Goal: Task Accomplishment & Management: Manage account settings

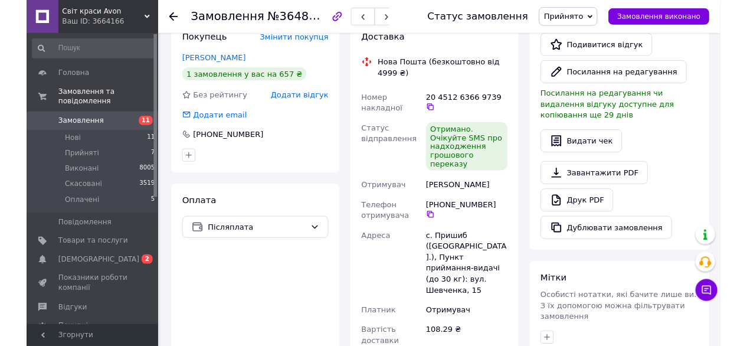
scroll to position [298, 0]
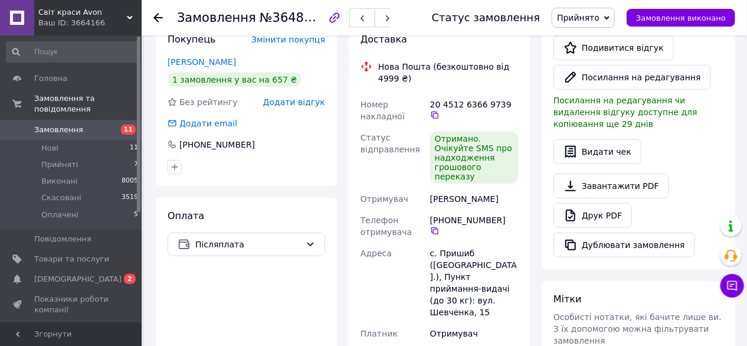
click at [105, 124] on span "Замовлення" at bounding box center [71, 129] width 75 height 11
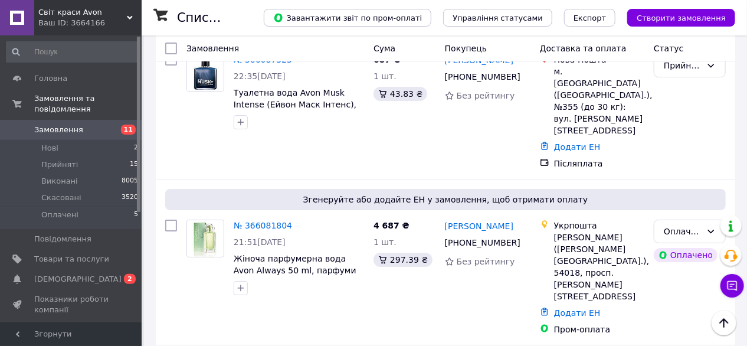
scroll to position [1710, 0]
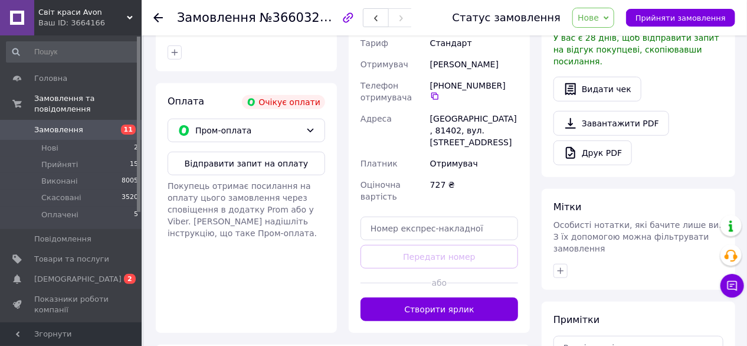
scroll to position [359, 0]
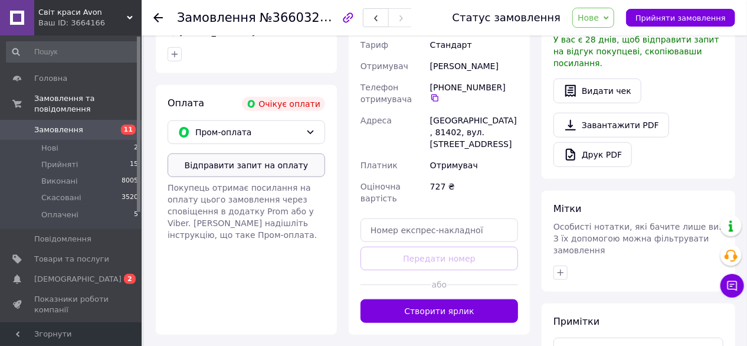
click at [285, 163] on button "Відправити запит на оплату" at bounding box center [245, 165] width 157 height 24
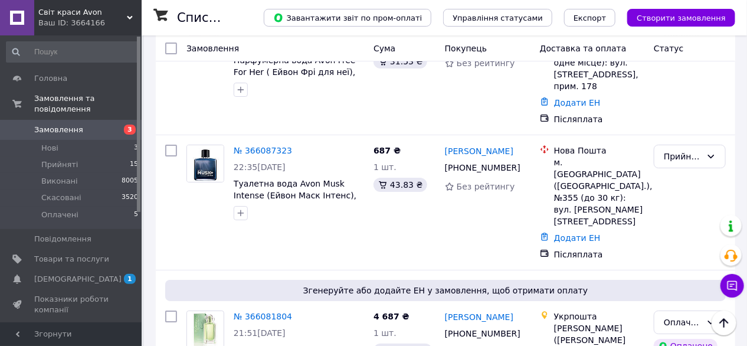
scroll to position [1741, 0]
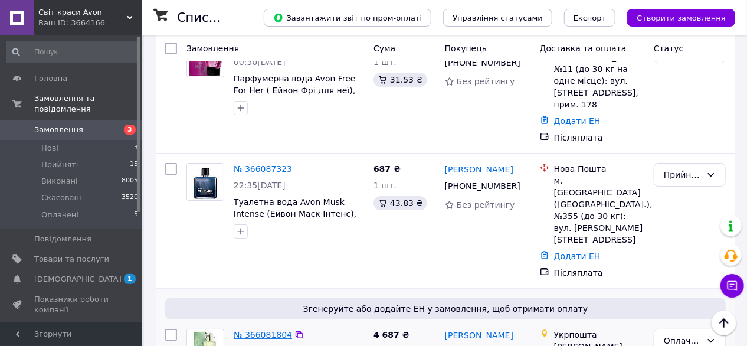
click at [257, 330] on link "№ 366081804" at bounding box center [263, 334] width 58 height 9
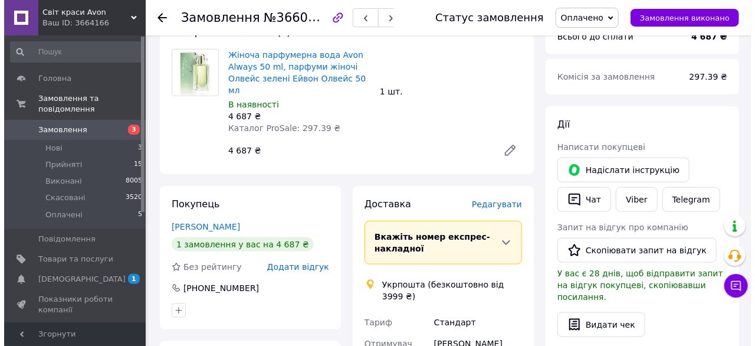
scroll to position [479, 0]
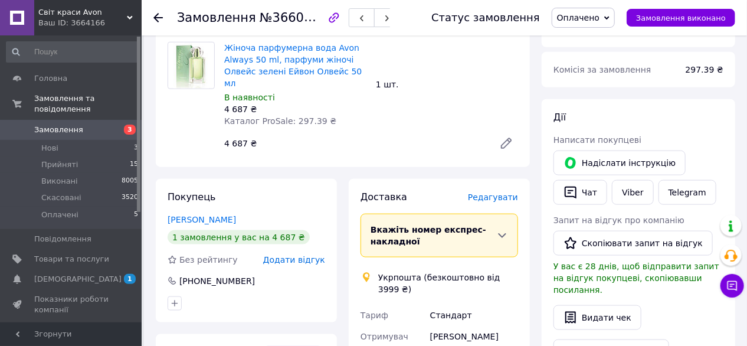
click at [502, 192] on span "Редагувати" at bounding box center [493, 196] width 50 height 9
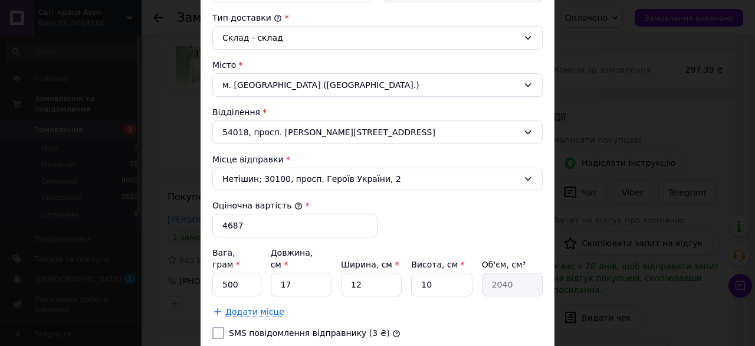
scroll to position [316, 0]
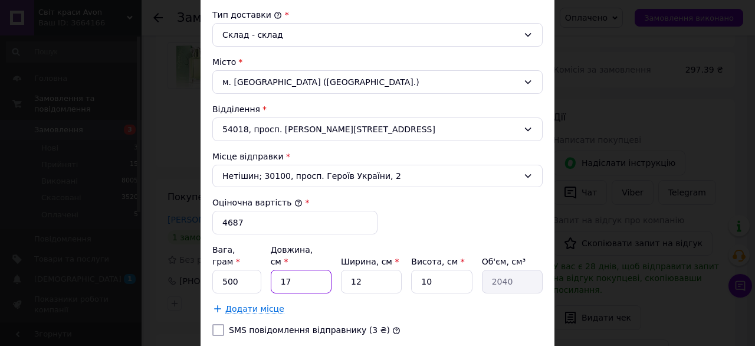
click at [288, 270] on input "17" at bounding box center [301, 282] width 61 height 24
type input "1"
type input "120"
type input "1"
type input "120"
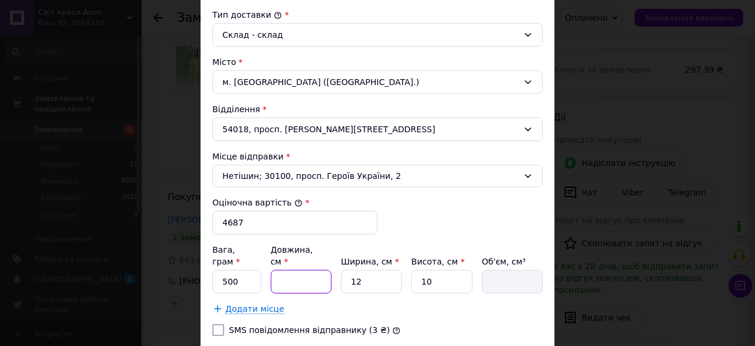
type input "2"
type input "240"
type input "20"
type input "2400"
type input "20"
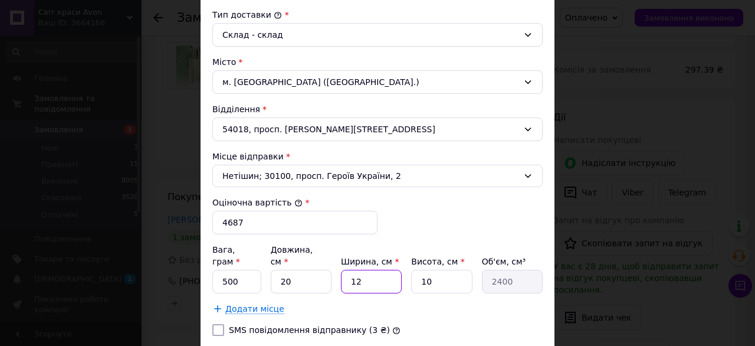
type input "1"
type input "200"
type input "10"
type input "2000"
type input "10"
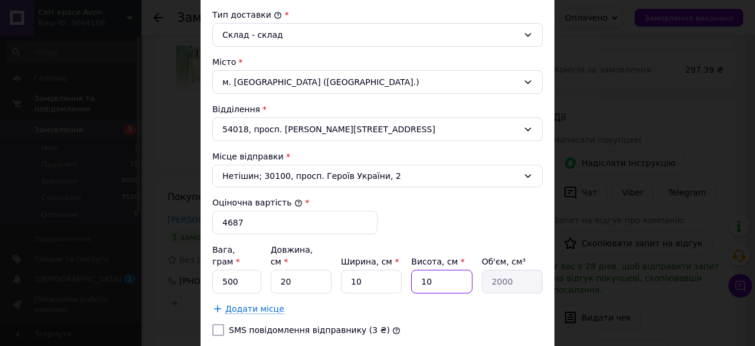
type input "1"
type input "200"
type input "10"
type input "2000"
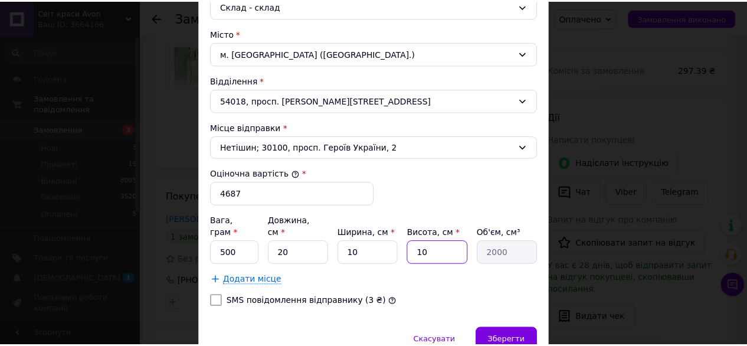
scroll to position [389, 0]
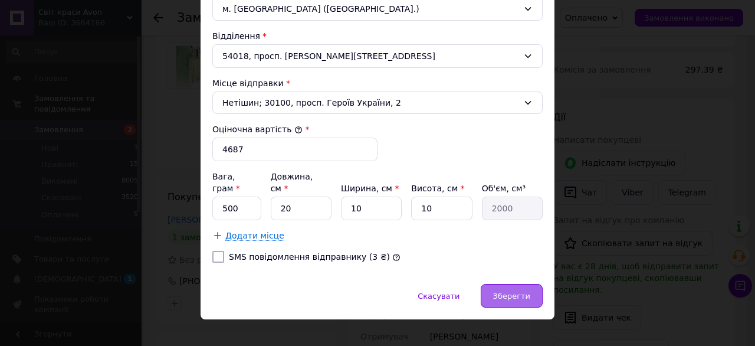
click at [525, 291] on span "Зберегти" at bounding box center [511, 295] width 37 height 9
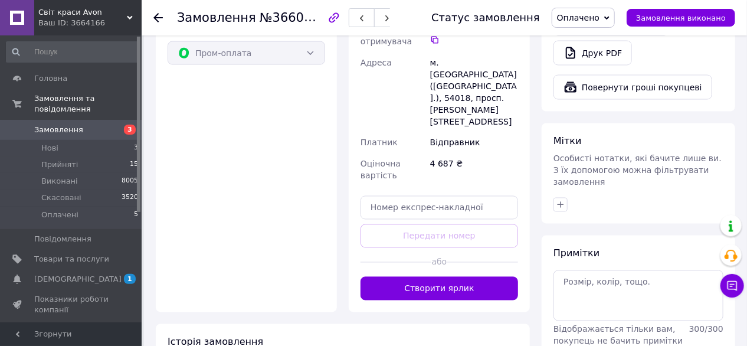
scroll to position [811, 0]
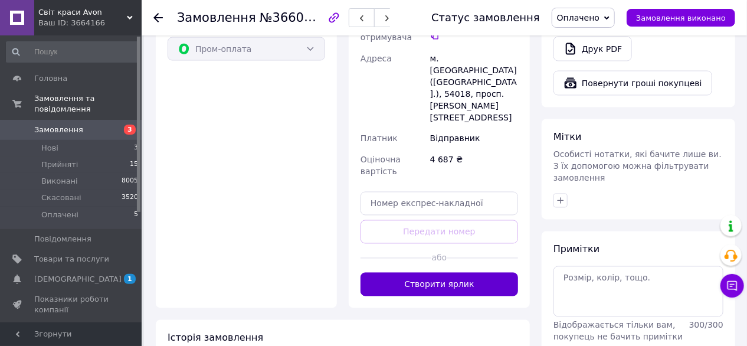
click at [460, 272] on button "Створити ярлик" at bounding box center [438, 284] width 157 height 24
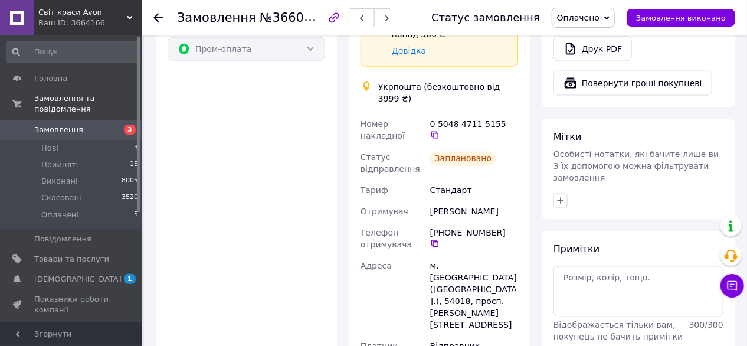
click at [153, 17] on icon at bounding box center [157, 17] width 9 height 9
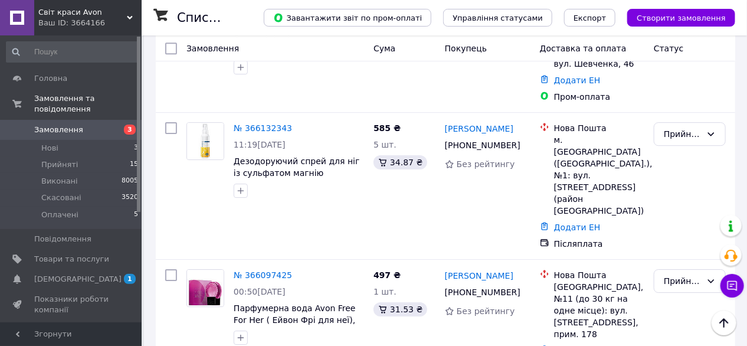
scroll to position [1494, 0]
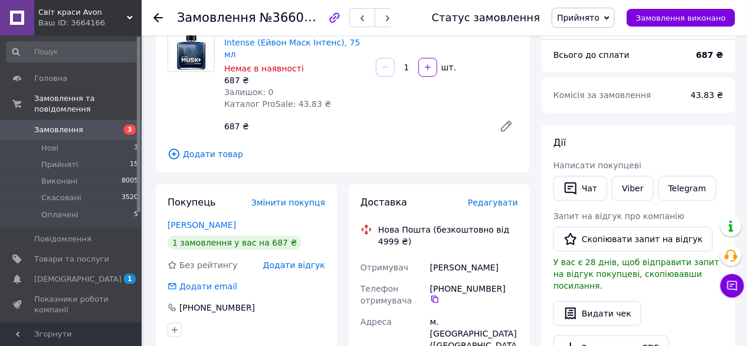
scroll to position [104, 0]
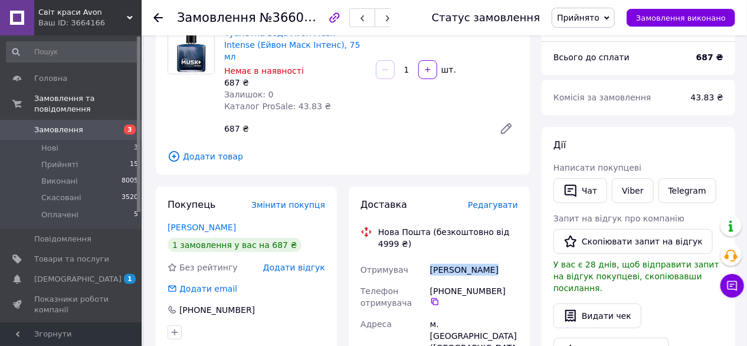
drag, startPoint x: 431, startPoint y: 258, endPoint x: 490, endPoint y: 259, distance: 59.0
click at [490, 259] on div "[PERSON_NAME]" at bounding box center [474, 269] width 93 height 21
copy div "[PERSON_NAME]"
drag, startPoint x: 431, startPoint y: 277, endPoint x: 500, endPoint y: 275, distance: 68.4
click at [500, 285] on div "[PHONE_NUMBER]" at bounding box center [474, 295] width 88 height 21
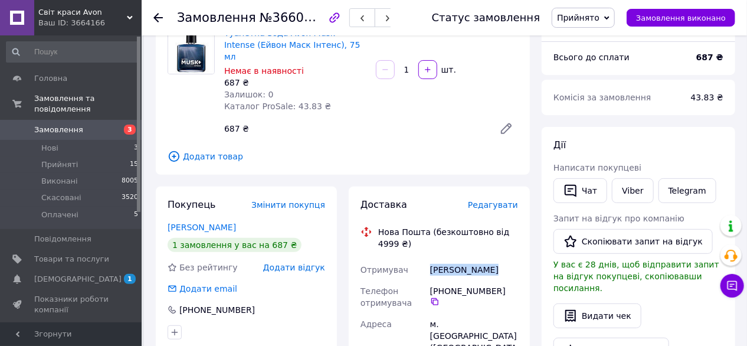
copy div "[PHONE_NUMBER]"
drag, startPoint x: 430, startPoint y: 258, endPoint x: 488, endPoint y: 258, distance: 57.8
click at [488, 259] on div "[PERSON_NAME]" at bounding box center [474, 269] width 93 height 21
copy div "[PERSON_NAME]"
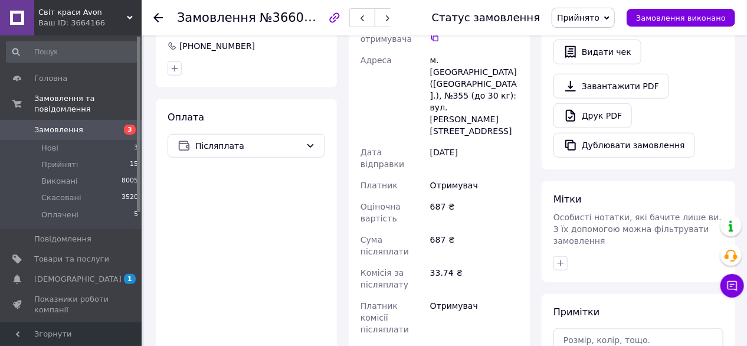
scroll to position [373, 0]
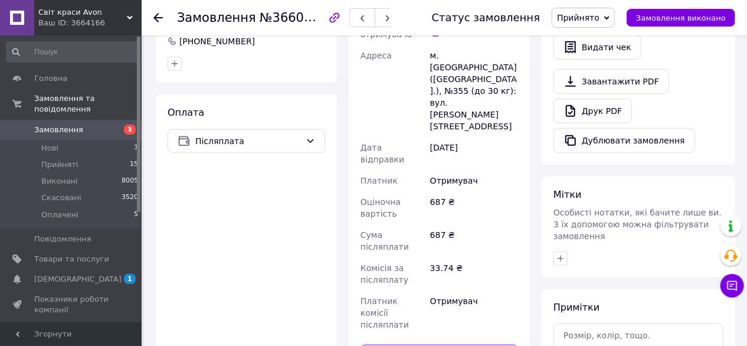
paste input "20451269257633"
type input "20451269257633"
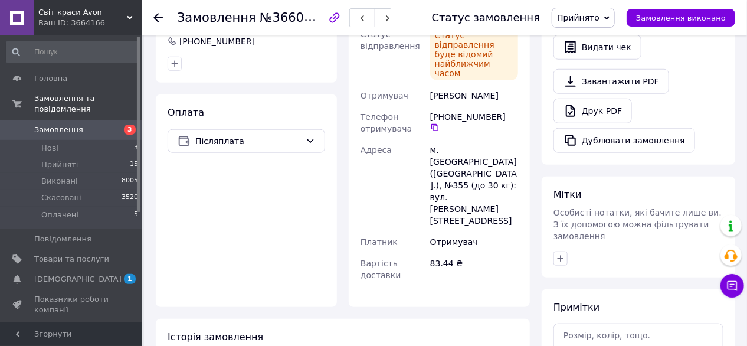
click at [155, 14] on icon at bounding box center [157, 17] width 9 height 9
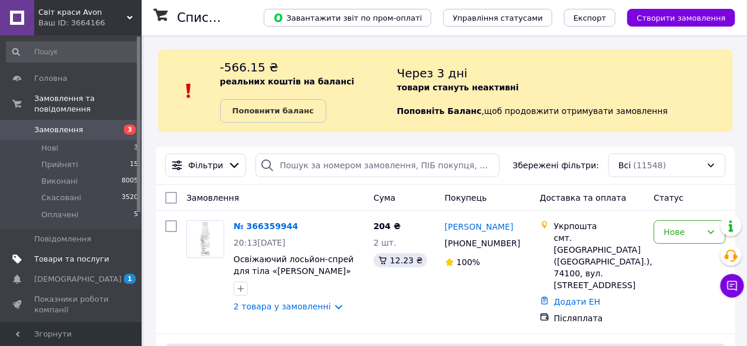
click at [54, 254] on span "Товари та послуги" at bounding box center [71, 259] width 75 height 11
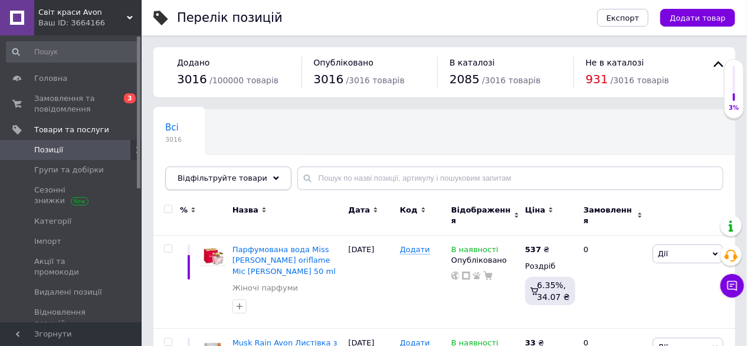
click at [256, 180] on div "Відфільтруйте товари" at bounding box center [228, 178] width 126 height 24
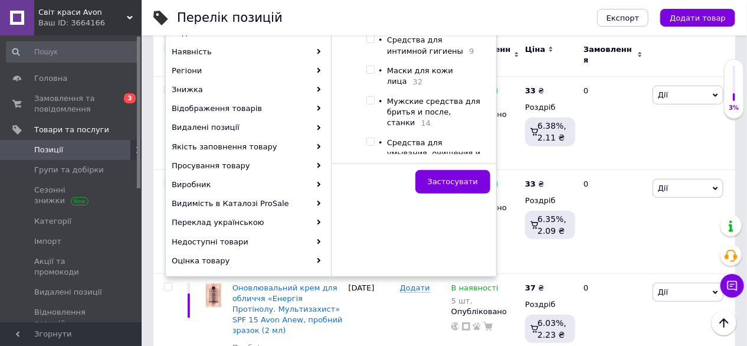
scroll to position [473, 0]
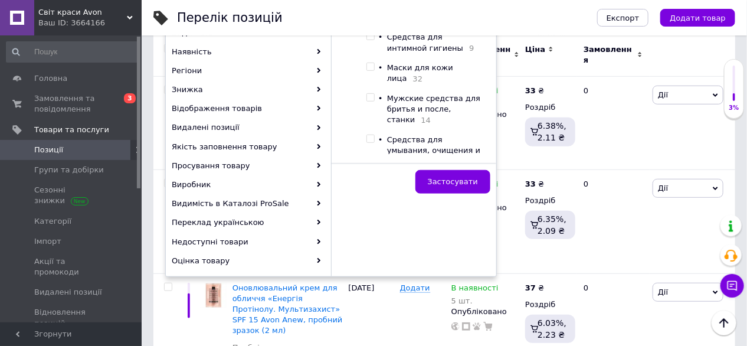
click at [369, 135] on input "checkbox" at bounding box center [370, 139] width 8 height 8
checkbox input "true"
click at [438, 182] on span "Застосувати" at bounding box center [453, 181] width 50 height 9
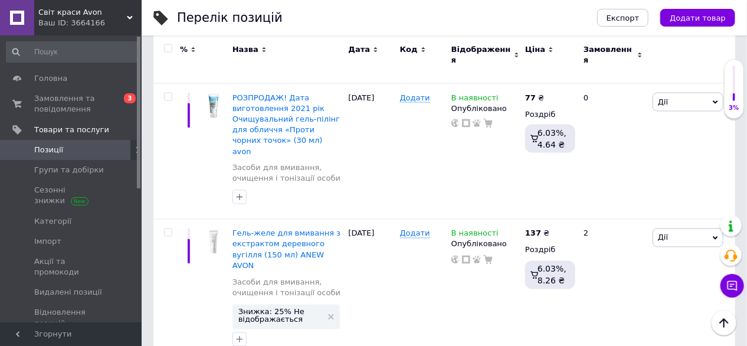
scroll to position [786, 0]
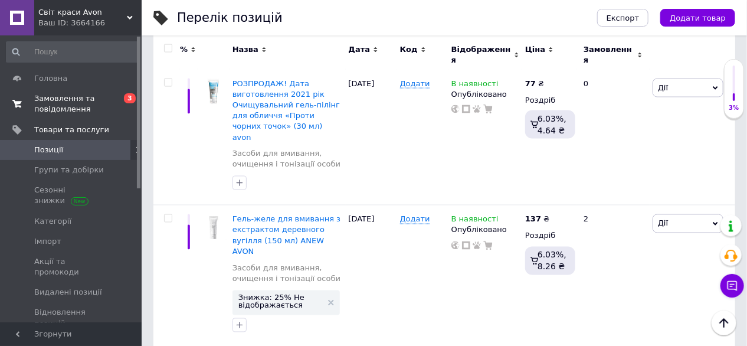
click at [65, 101] on span "Замовлення та повідомлення" at bounding box center [71, 103] width 75 height 21
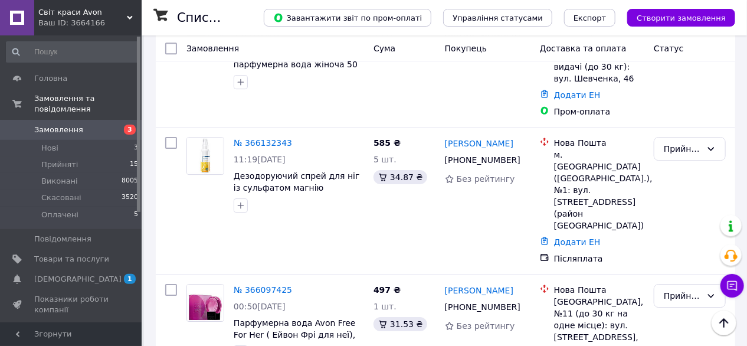
scroll to position [1335, 0]
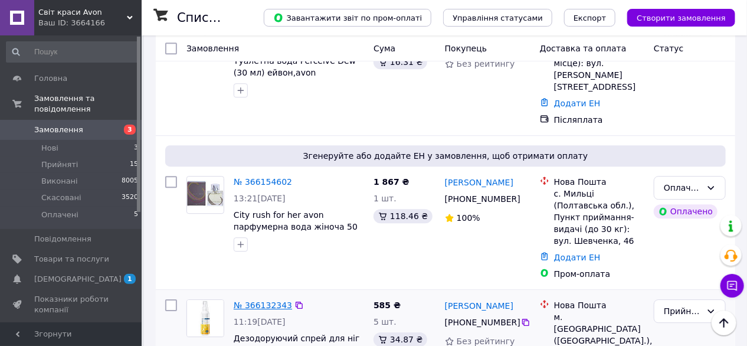
click at [272, 300] on link "№ 366132343" at bounding box center [263, 304] width 58 height 9
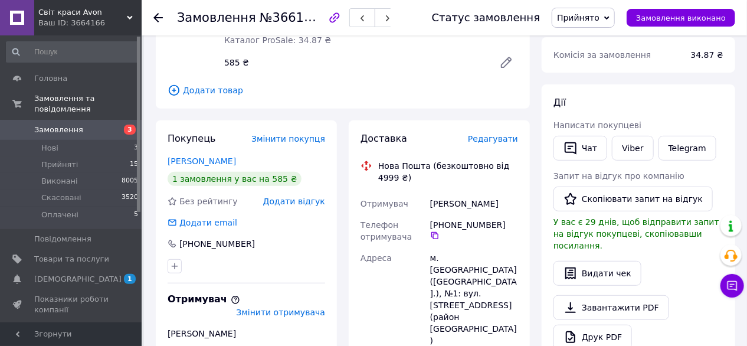
scroll to position [191, 0]
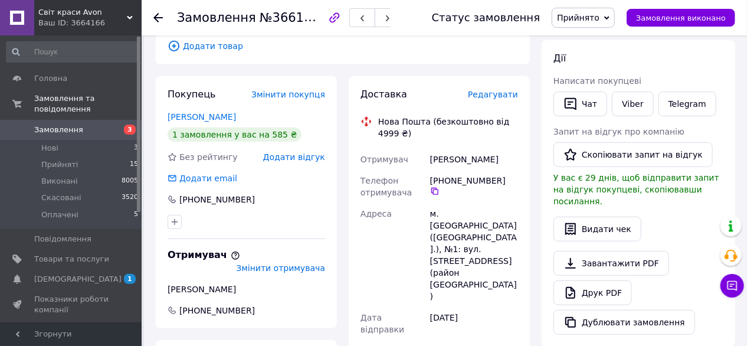
drag, startPoint x: 431, startPoint y: 181, endPoint x: 498, endPoint y: 176, distance: 66.9
click at [498, 176] on div "[PHONE_NUMBER]" at bounding box center [474, 185] width 88 height 21
copy div "[PHONE_NUMBER]"
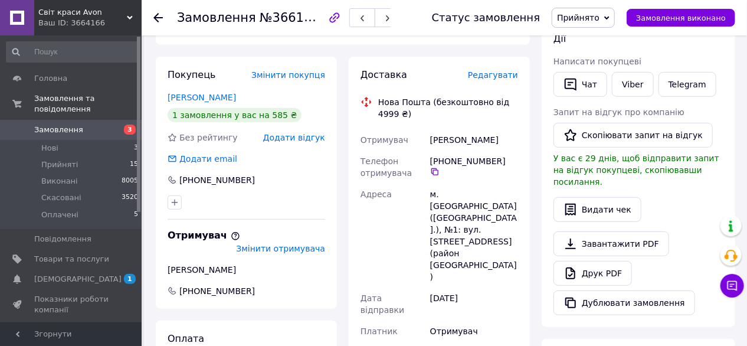
scroll to position [212, 0]
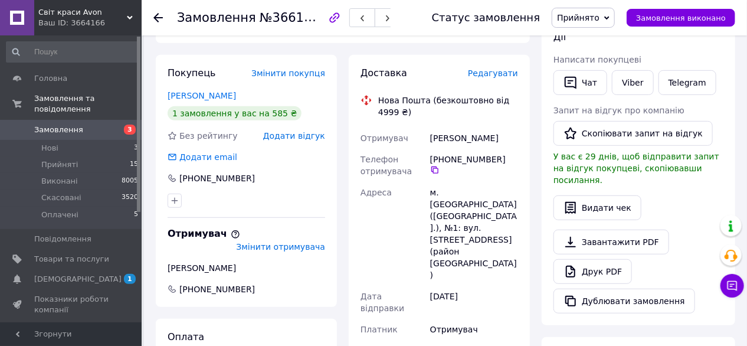
drag, startPoint x: 429, startPoint y: 137, endPoint x: 501, endPoint y: 134, distance: 72.0
click at [501, 134] on div "[PERSON_NAME]" at bounding box center [474, 137] width 93 height 21
copy div "[PERSON_NAME]"
drag, startPoint x: 431, startPoint y: 193, endPoint x: 482, endPoint y: 189, distance: 52.1
click at [482, 189] on div "м. [GEOGRAPHIC_DATA] ([GEOGRAPHIC_DATA].), №1: вул. [STREET_ADDRESS] (район [GE…" at bounding box center [474, 234] width 93 height 104
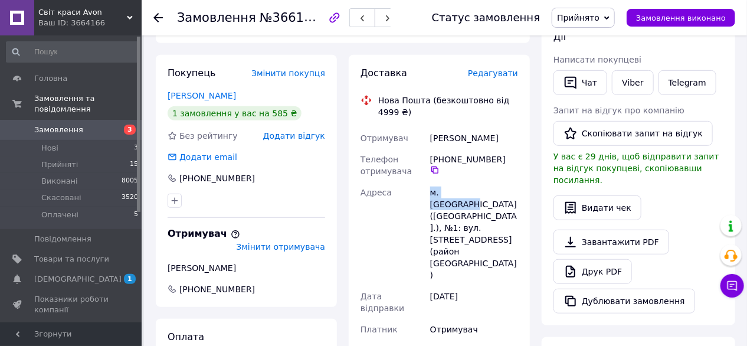
copy div "м. [GEOGRAPHIC_DATA]"
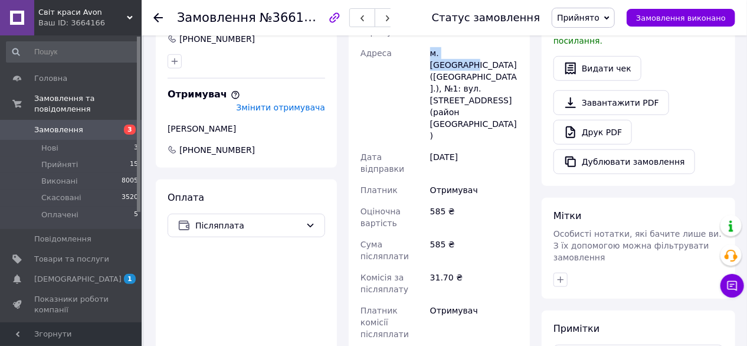
scroll to position [356, 0]
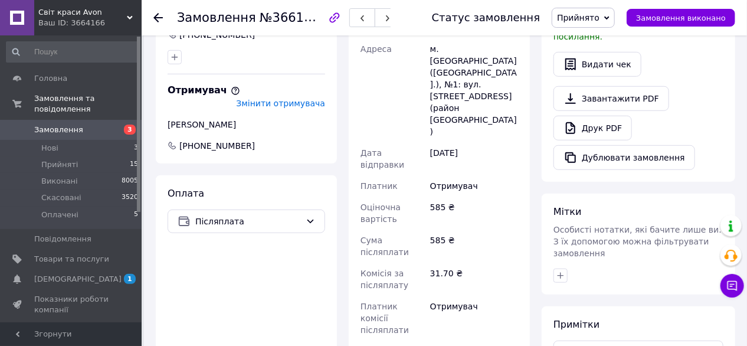
paste input "20451269264496"
type input "20451269264496"
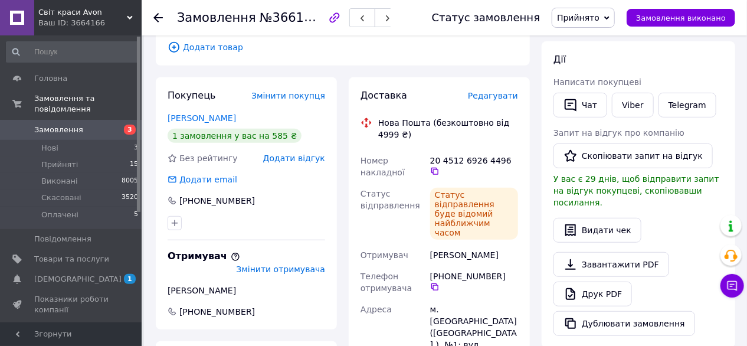
scroll to position [158, 0]
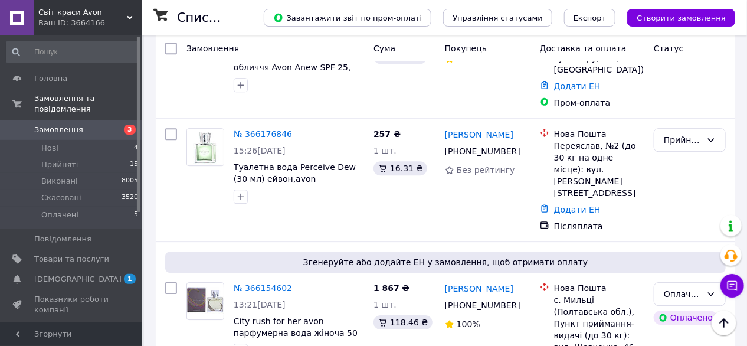
scroll to position [1321, 0]
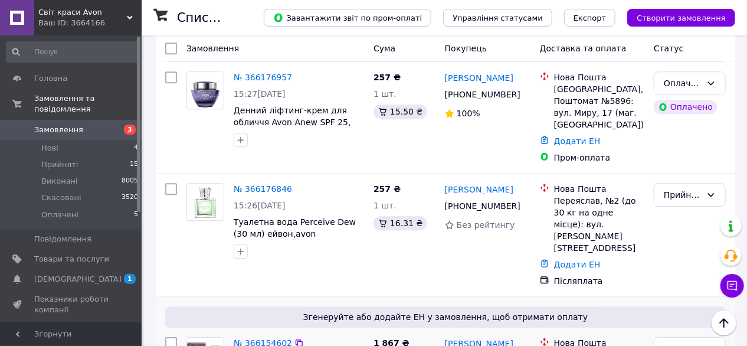
click at [259, 338] on link "№ 366154602" at bounding box center [263, 342] width 58 height 9
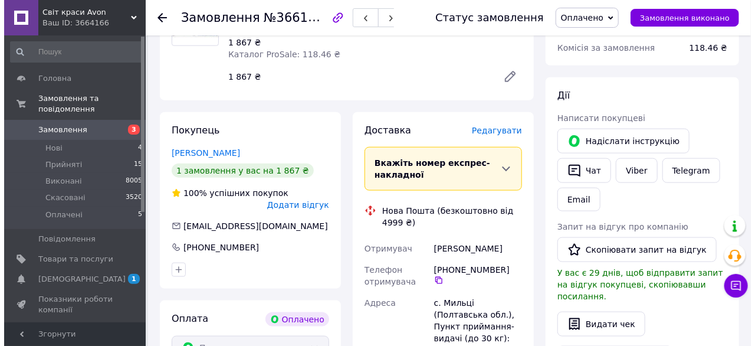
scroll to position [520, 0]
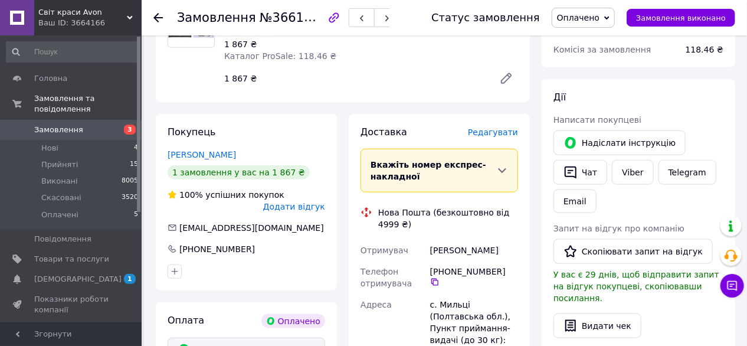
click at [488, 127] on span "Редагувати" at bounding box center [493, 131] width 50 height 9
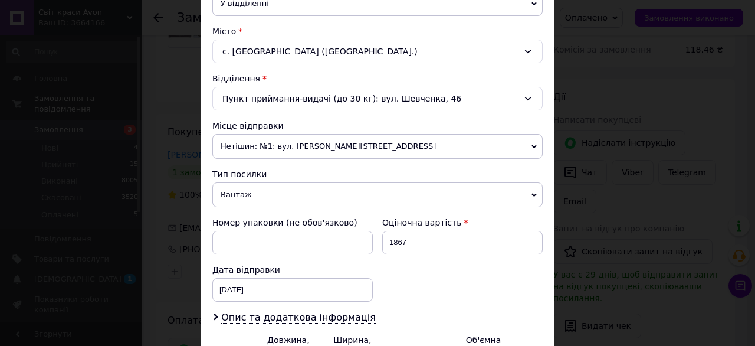
scroll to position [325, 0]
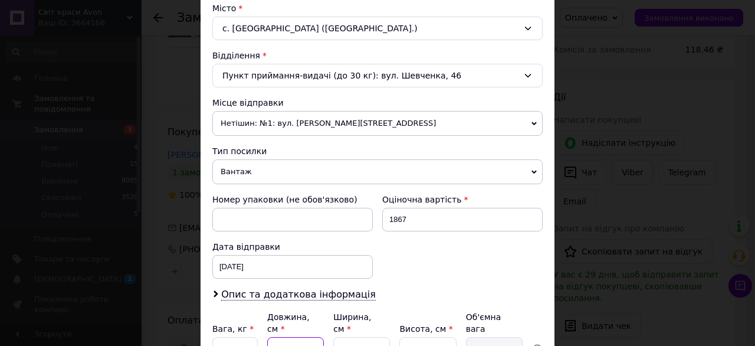
click at [302, 339] on input "11" at bounding box center [295, 349] width 57 height 24
type input "1"
type input "0.1"
type input "13"
type input "0.59"
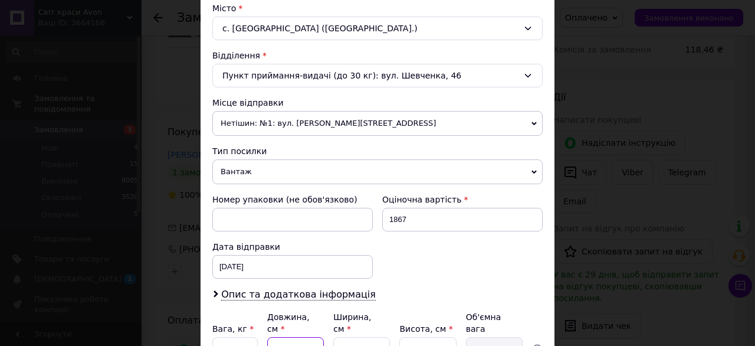
type input "13"
type input "1"
type input "0.1"
type input "10"
type input "0.39"
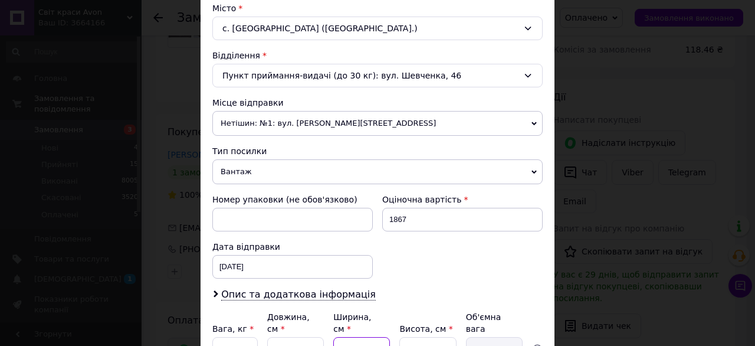
type input "10"
type input "6"
type input "0.2"
type input "6"
click at [245, 337] on input "1" at bounding box center [234, 349] width 45 height 24
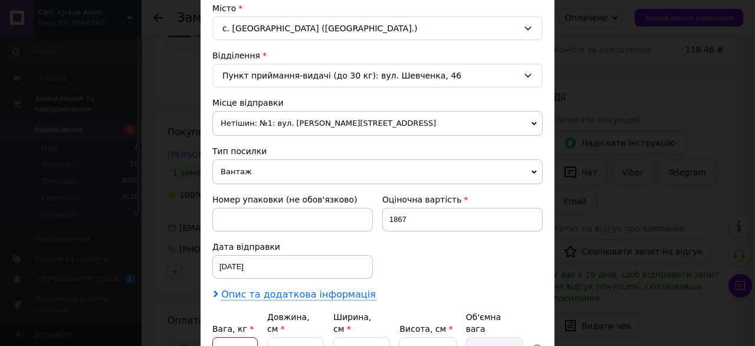
type input "0.5"
click at [257, 295] on span "Опис та додаткова інформація" at bounding box center [298, 294] width 155 height 12
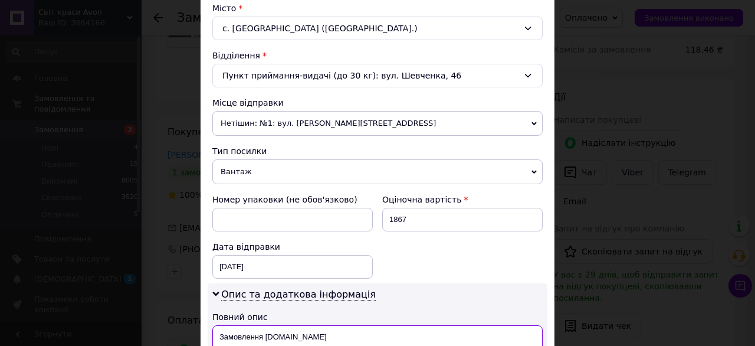
click at [297, 331] on textarea "Замовлення [DOMAIN_NAME]" at bounding box center [377, 346] width 330 height 42
type textarea "З"
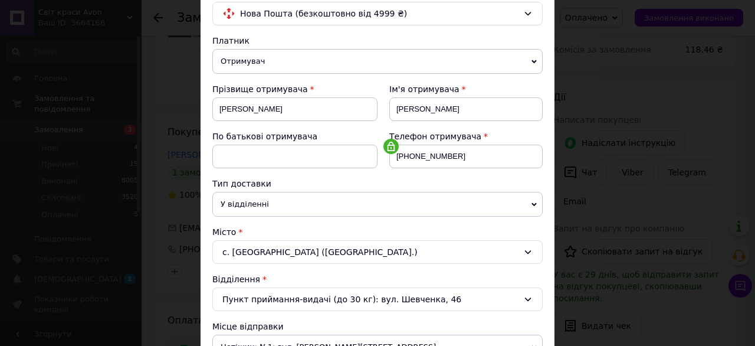
scroll to position [91, 0]
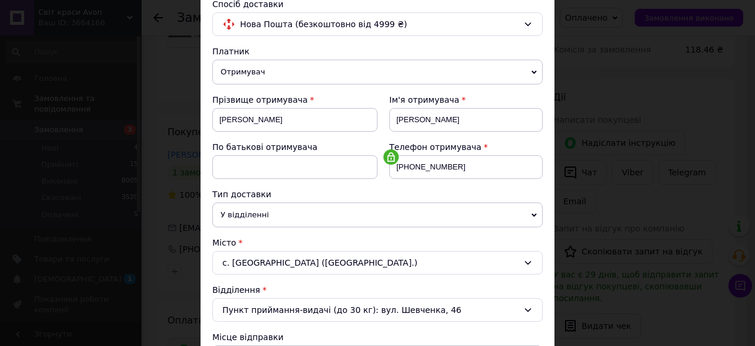
type textarea "Парфумерія"
click at [398, 120] on input "[PERSON_NAME]" at bounding box center [465, 120] width 153 height 24
click at [422, 118] on input "[PERSON_NAME]" at bounding box center [465, 120] width 153 height 24
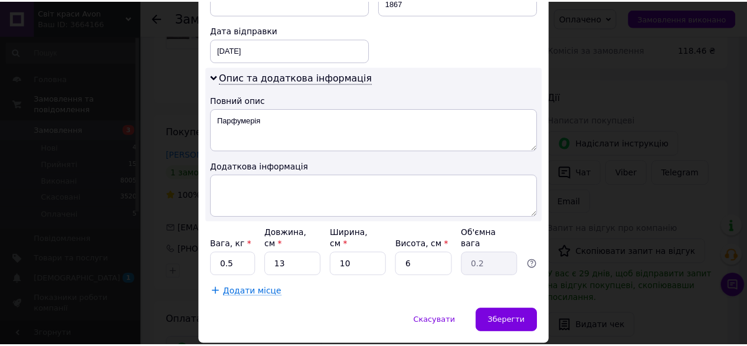
scroll to position [566, 0]
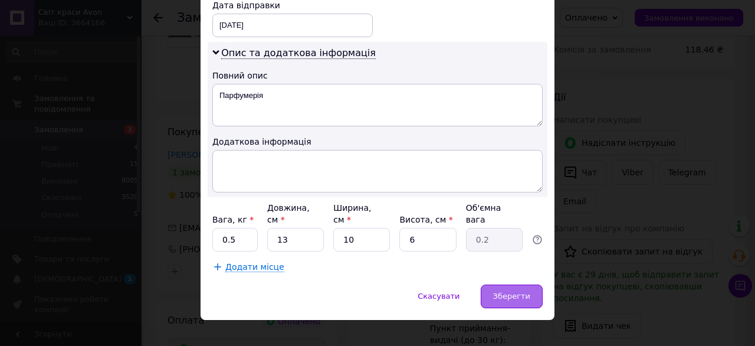
type input "[PERSON_NAME]"
click at [527, 291] on span "Зберегти" at bounding box center [511, 295] width 37 height 9
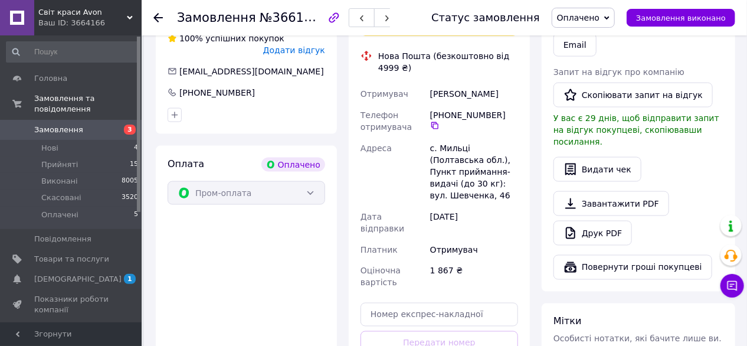
scroll to position [756, 0]
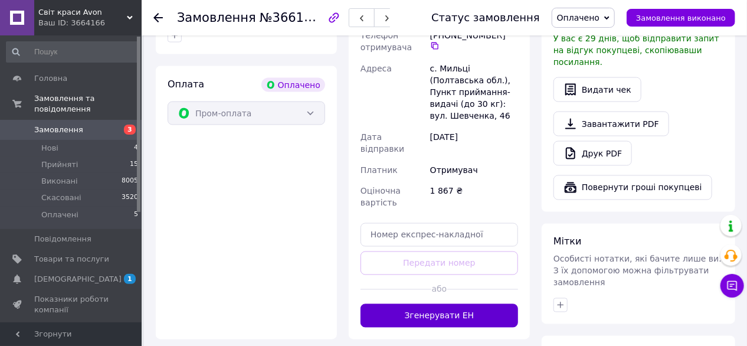
click at [494, 304] on button "Згенерувати ЕН" at bounding box center [438, 316] width 157 height 24
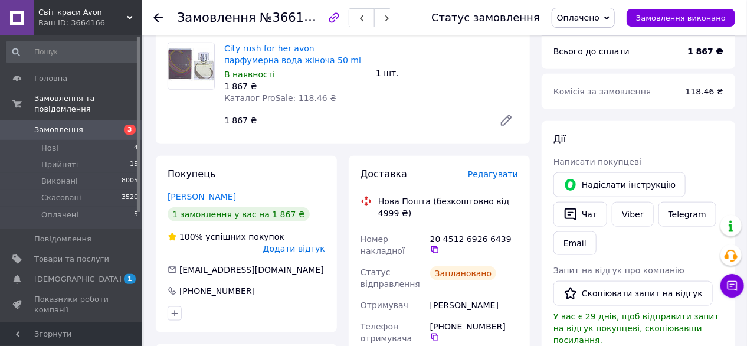
scroll to position [477, 0]
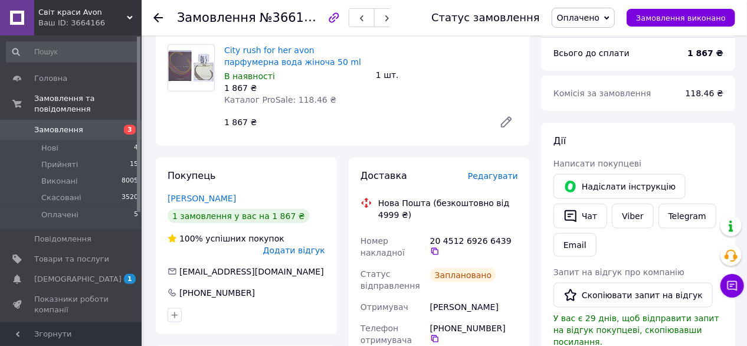
click at [160, 16] on icon at bounding box center [157, 17] width 9 height 9
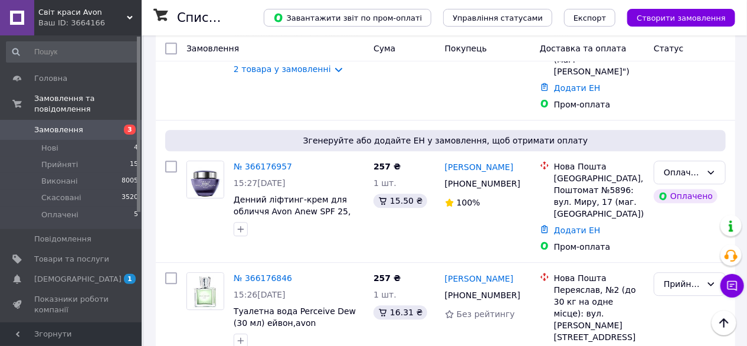
scroll to position [1159, 0]
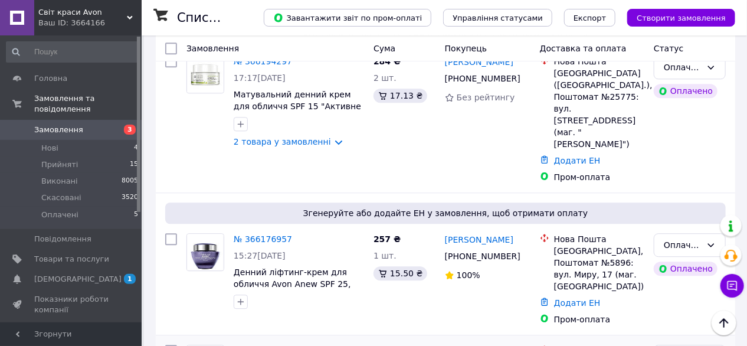
click at [268, 345] on link "№ 366176846" at bounding box center [263, 350] width 58 height 9
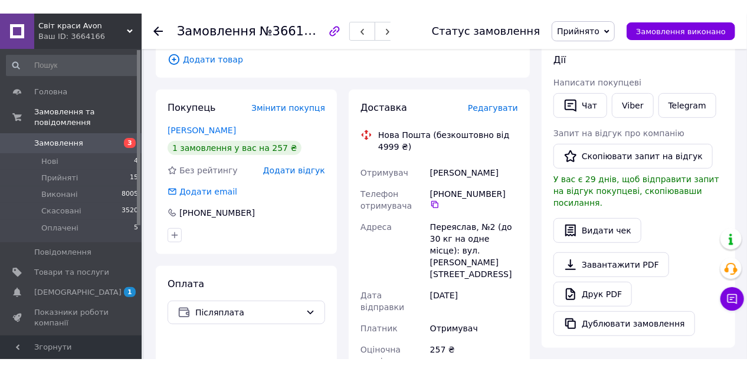
scroll to position [197, 0]
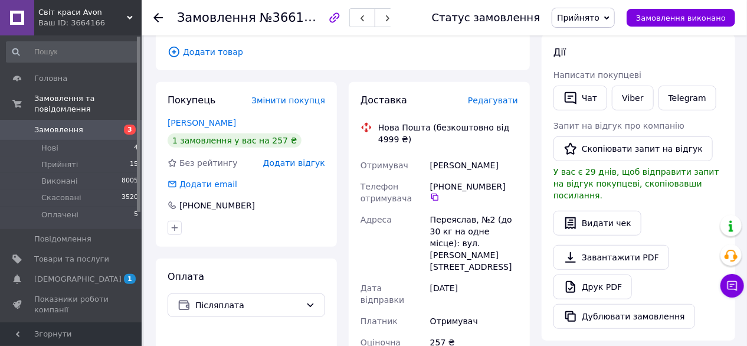
drag, startPoint x: 431, startPoint y: 189, endPoint x: 497, endPoint y: 186, distance: 66.7
click at [497, 186] on div "[PHONE_NUMBER]" at bounding box center [474, 190] width 88 height 21
copy div "[PHONE_NUMBER]"
drag, startPoint x: 431, startPoint y: 165, endPoint x: 486, endPoint y: 162, distance: 55.5
click at [486, 162] on div "[PERSON_NAME]" at bounding box center [474, 165] width 93 height 21
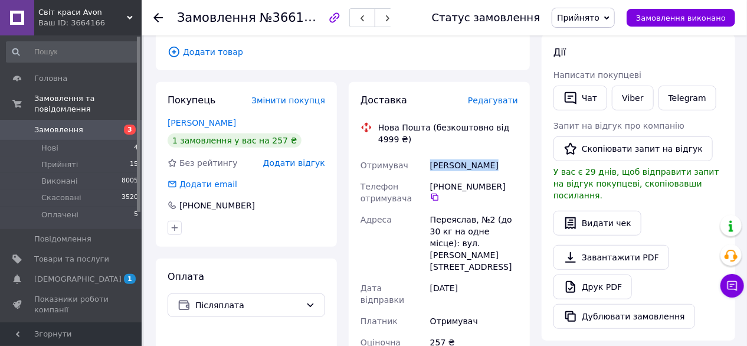
click at [477, 166] on div "[PERSON_NAME]" at bounding box center [474, 165] width 93 height 21
drag, startPoint x: 429, startPoint y: 163, endPoint x: 491, endPoint y: 168, distance: 62.1
click at [491, 168] on div "[PERSON_NAME]" at bounding box center [474, 165] width 93 height 21
copy div "[PERSON_NAME]"
drag, startPoint x: 431, startPoint y: 218, endPoint x: 468, endPoint y: 219, distance: 37.2
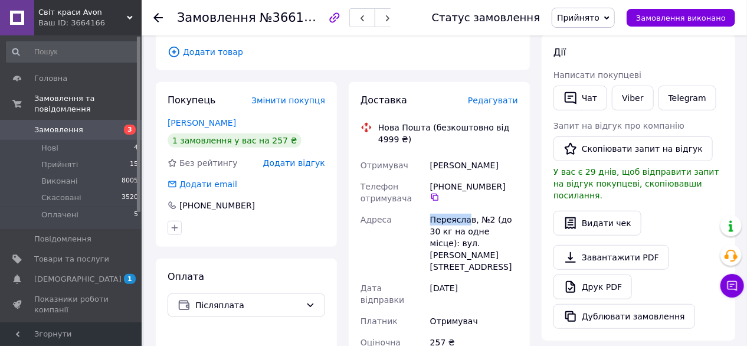
click at [468, 219] on div "Переяслав, №2 (до 30 кг на одне місце): вул. [PERSON_NAME][STREET_ADDRESS]" at bounding box center [474, 243] width 93 height 68
click at [431, 216] on div "Переяслав, №2 (до 30 кг на одне місце): вул. [PERSON_NAME][STREET_ADDRESS]" at bounding box center [474, 243] width 93 height 68
drag, startPoint x: 431, startPoint y: 216, endPoint x: 469, endPoint y: 218, distance: 39.0
click at [469, 218] on div "Переяслав, №2 (до 30 кг на одне місце): вул. [PERSON_NAME][STREET_ADDRESS]" at bounding box center [474, 243] width 93 height 68
copy div "Переяслав"
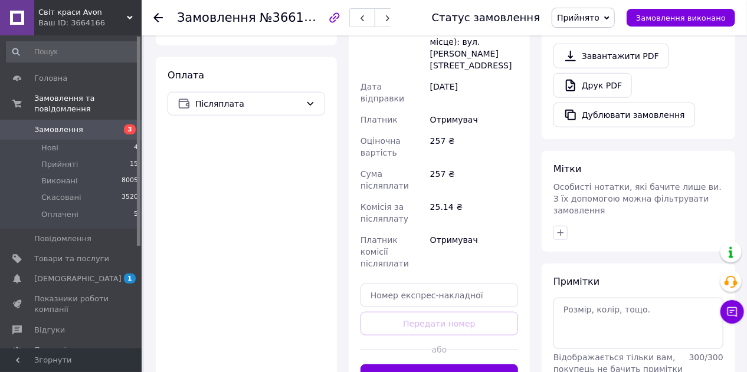
scroll to position [399, 0]
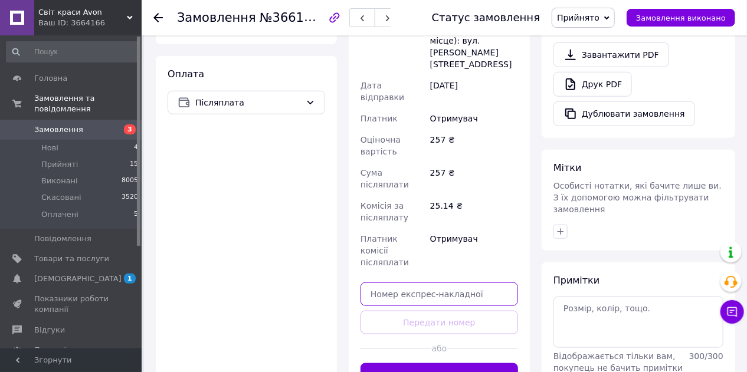
click at [485, 282] on input "text" at bounding box center [438, 294] width 157 height 24
paste input "20451269270129"
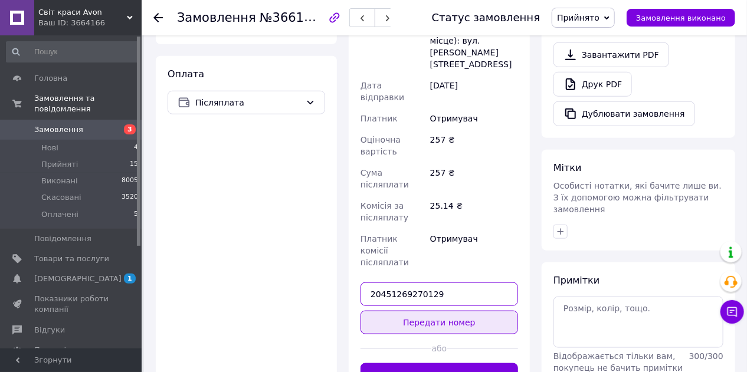
type input "20451269270129"
click at [471, 311] on button "Передати номер" at bounding box center [438, 323] width 157 height 24
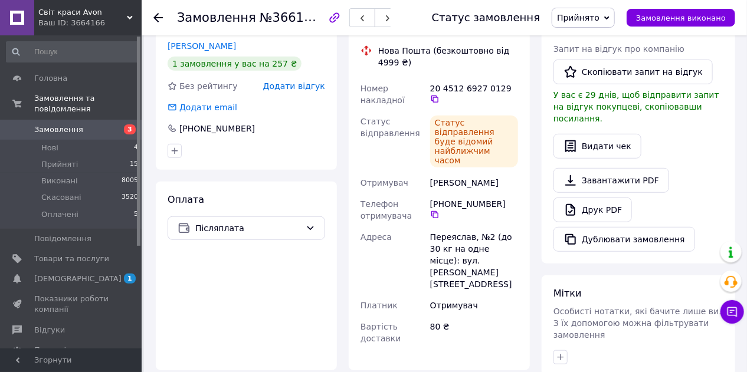
scroll to position [270, 0]
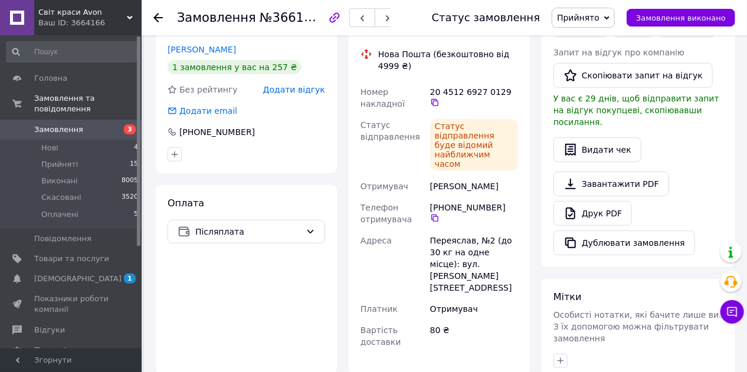
click at [160, 17] on use at bounding box center [157, 17] width 9 height 9
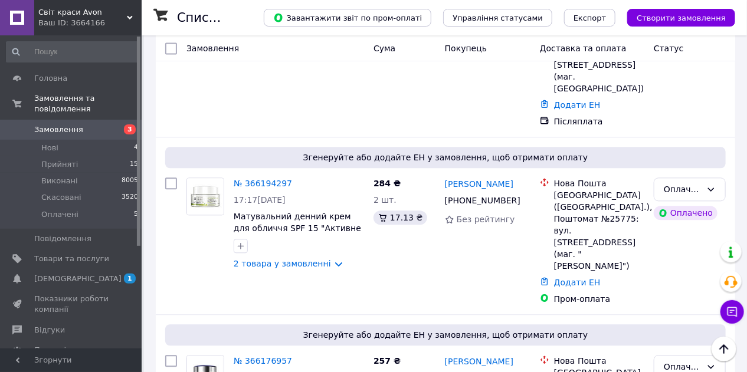
scroll to position [1071, 0]
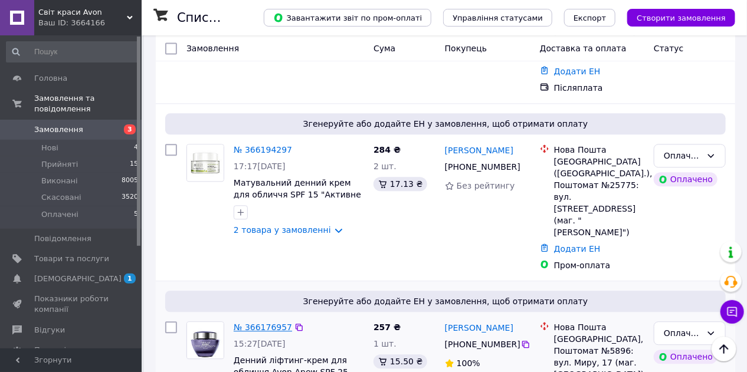
click at [262, 323] on link "№ 366176957" at bounding box center [263, 327] width 58 height 9
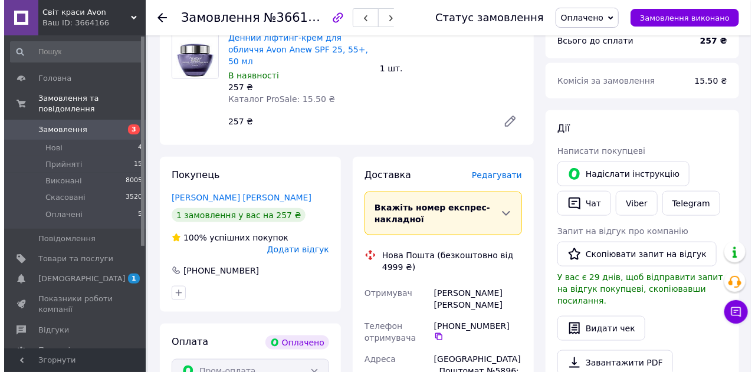
scroll to position [483, 0]
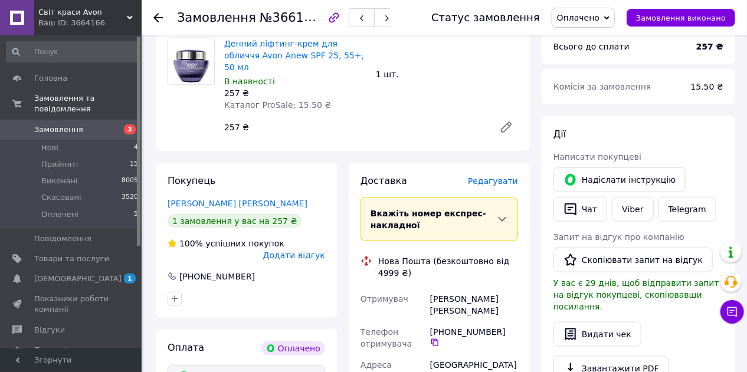
click at [511, 176] on span "Редагувати" at bounding box center [493, 180] width 50 height 9
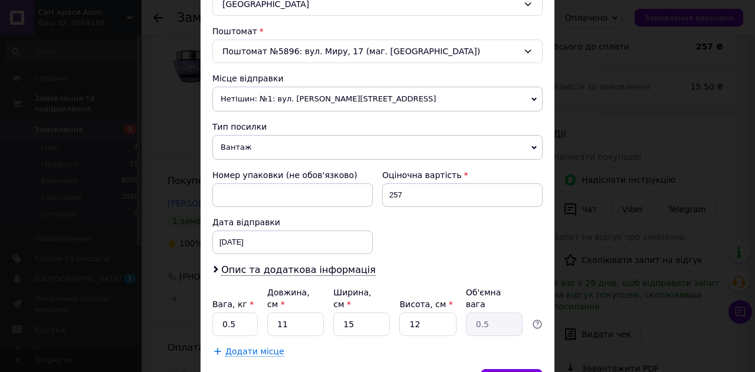
scroll to position [408, 0]
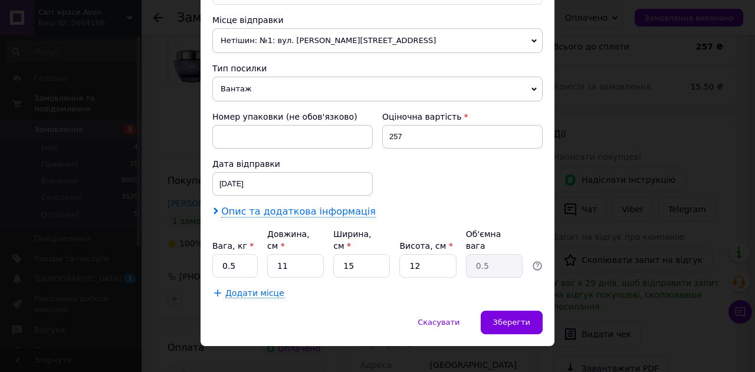
click at [342, 208] on span "Опис та додаткова інформація" at bounding box center [298, 212] width 155 height 12
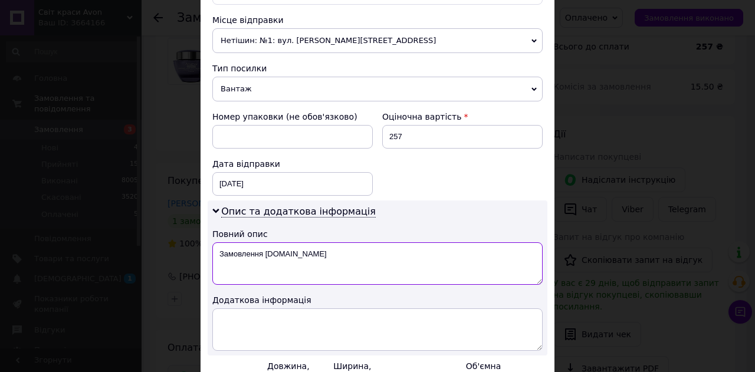
click at [327, 253] on textarea "Замовлення [DOMAIN_NAME]" at bounding box center [377, 263] width 330 height 42
type textarea "З"
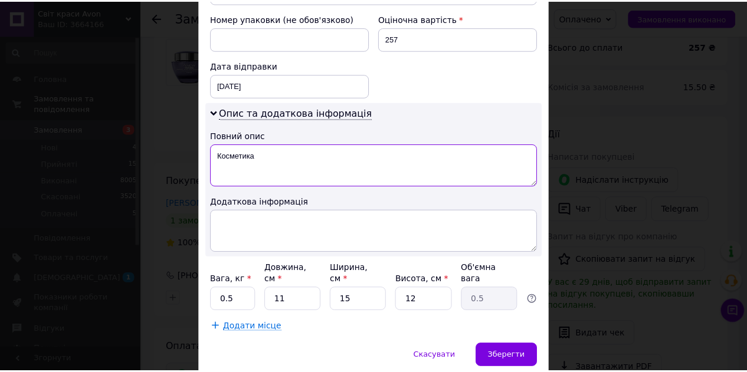
scroll to position [539, 0]
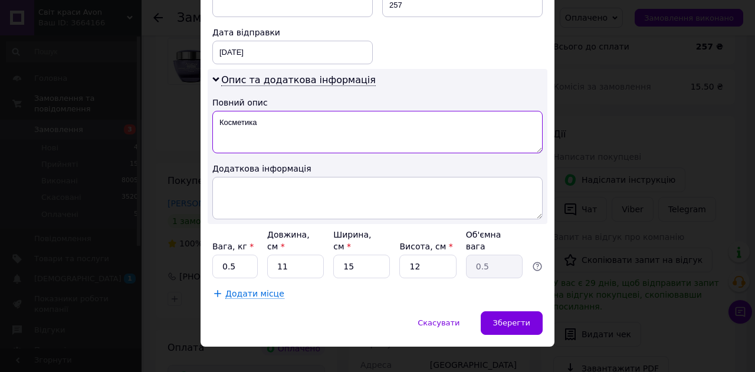
type textarea "Косметика"
click at [297, 255] on input "11" at bounding box center [295, 267] width 57 height 24
type input "1"
type input "0.1"
type input "13"
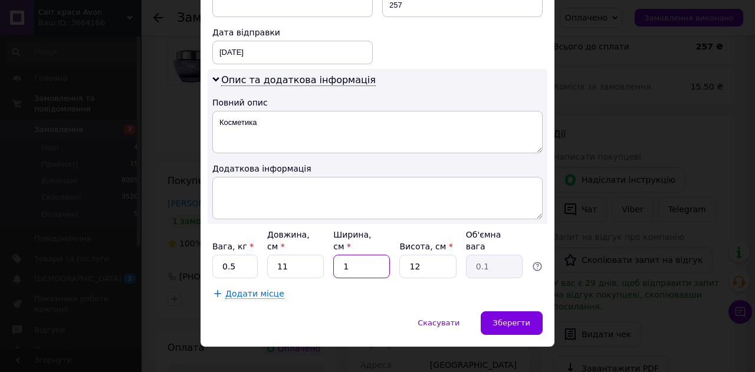
type input "0.43"
type input "13"
click at [497, 318] on span "Зберегти" at bounding box center [511, 322] width 37 height 9
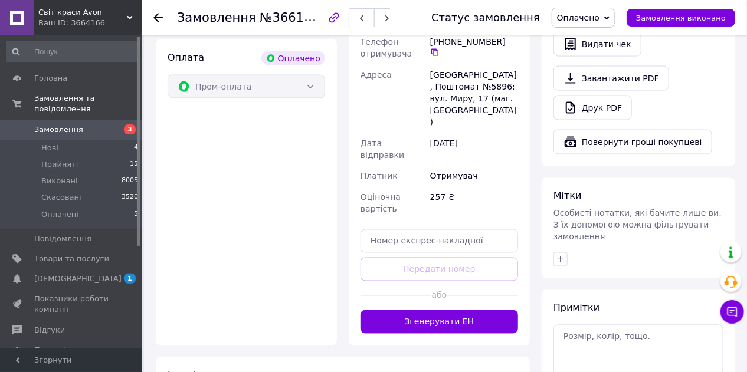
scroll to position [776, 0]
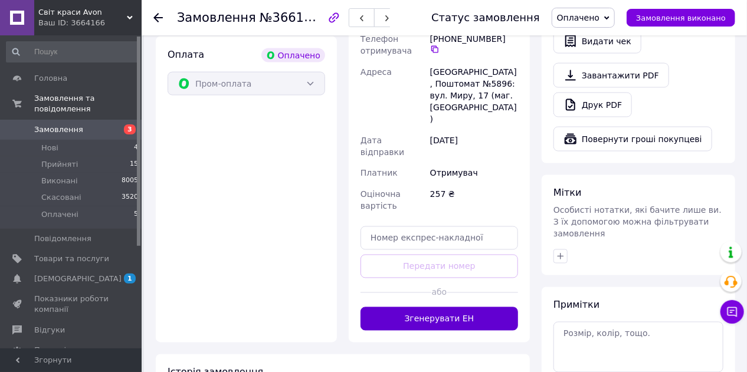
click at [477, 307] on button "Згенерувати ЕН" at bounding box center [438, 319] width 157 height 24
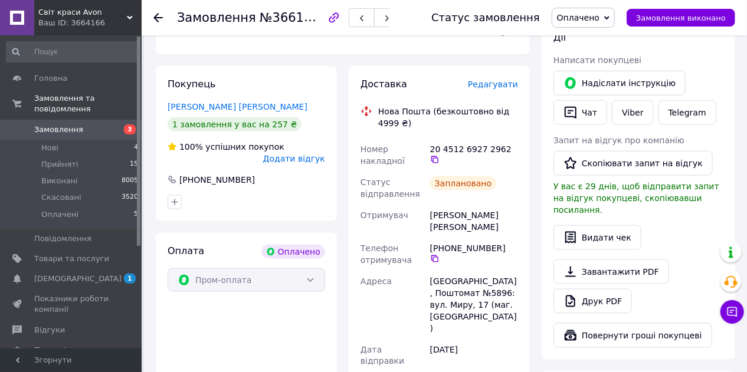
scroll to position [576, 0]
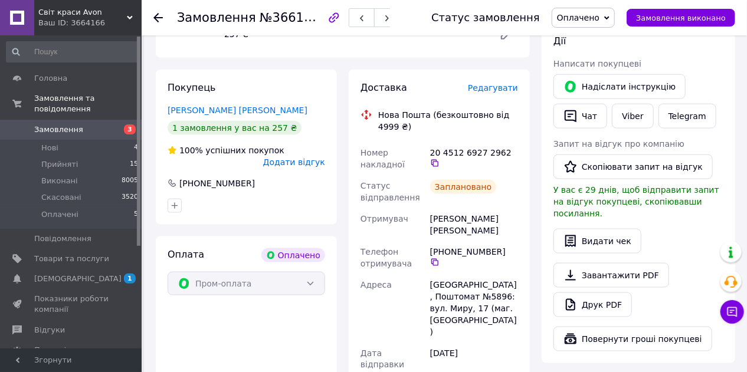
click at [158, 17] on use at bounding box center [157, 17] width 9 height 9
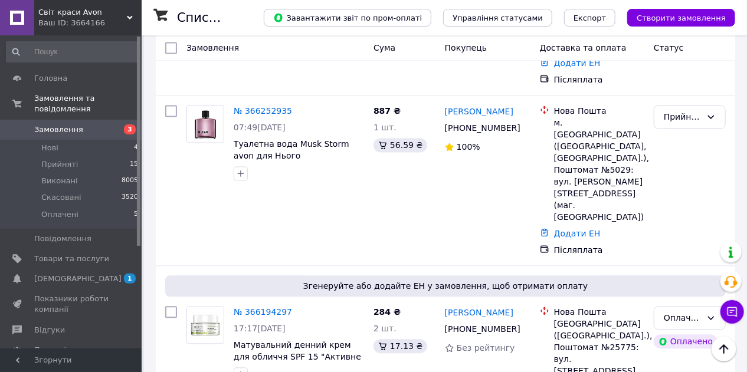
scroll to position [925, 0]
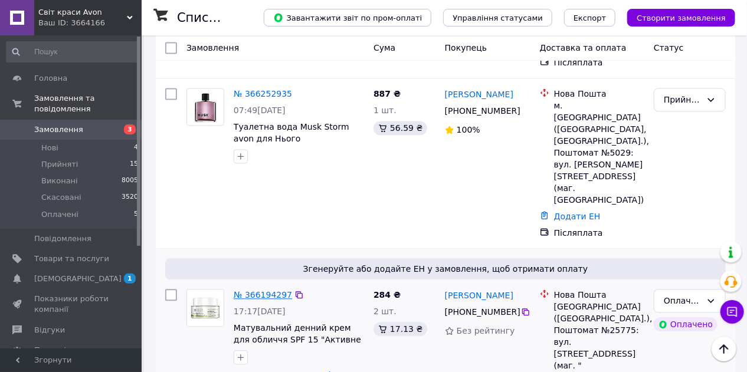
click at [264, 291] on link "№ 366194297" at bounding box center [263, 295] width 58 height 9
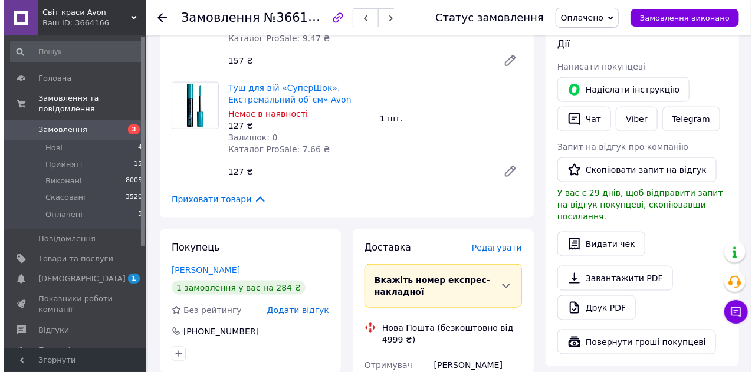
scroll to position [593, 0]
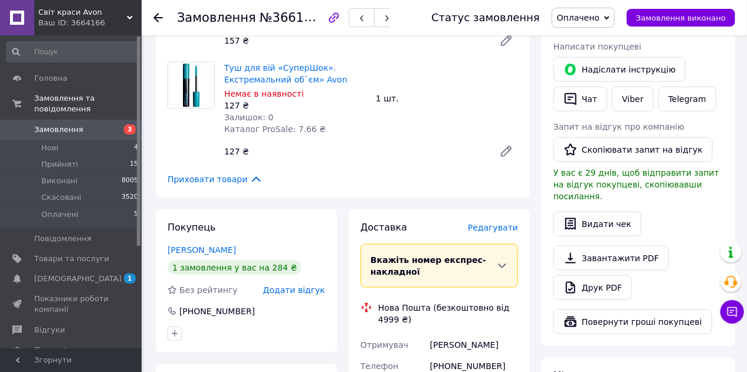
click at [499, 223] on span "Редагувати" at bounding box center [493, 227] width 50 height 9
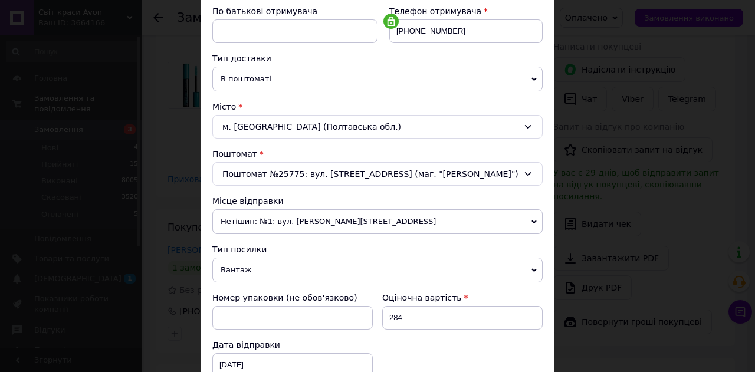
scroll to position [319, 0]
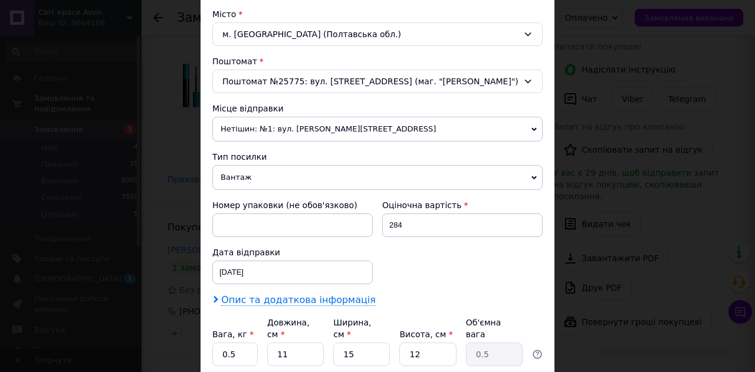
click at [337, 296] on span "Опис та додаткова інформація" at bounding box center [298, 300] width 155 height 12
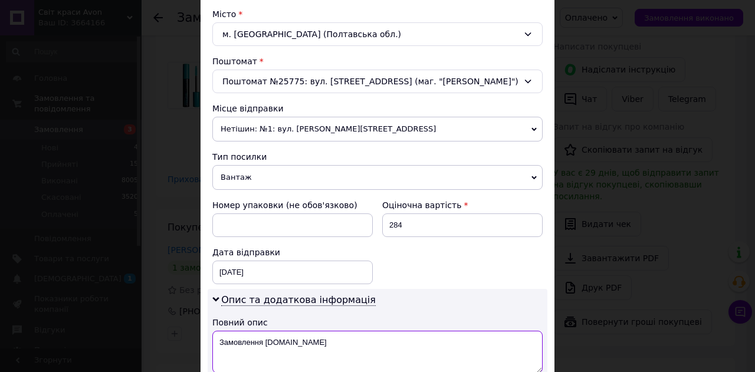
click at [330, 333] on textarea "Замовлення [DOMAIN_NAME]" at bounding box center [377, 352] width 330 height 42
type textarea "З"
click at [222, 343] on textarea "Еосметика" at bounding box center [377, 352] width 330 height 42
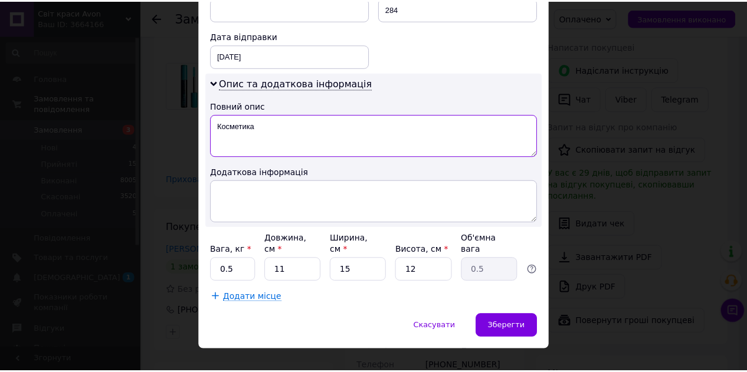
scroll to position [539, 0]
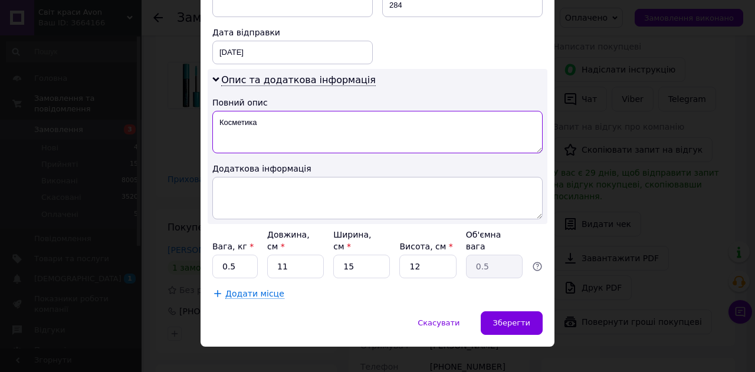
type textarea "Косметика"
click at [307, 257] on input "11" at bounding box center [295, 267] width 57 height 24
type input "1"
type input "0.1"
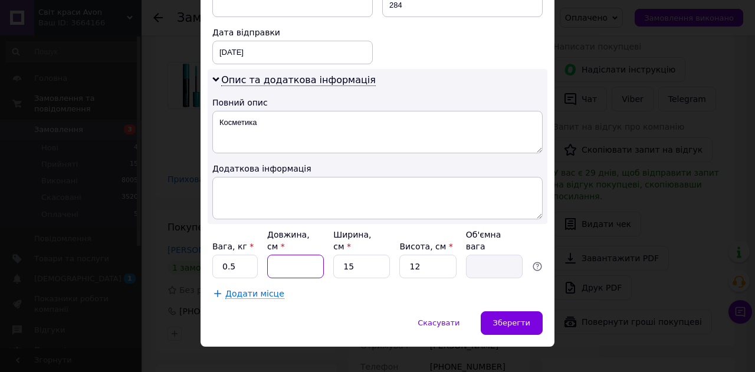
type input "2"
type input "0.1"
type input "20"
type input "0.9"
type input "20"
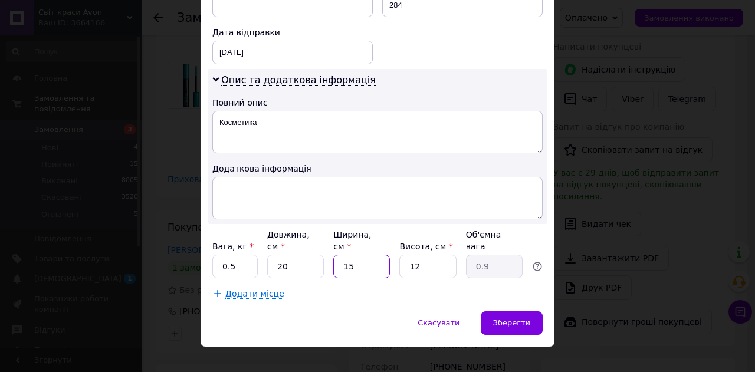
type input "1"
type input "0.1"
type input "10"
type input "0.6"
type input "10"
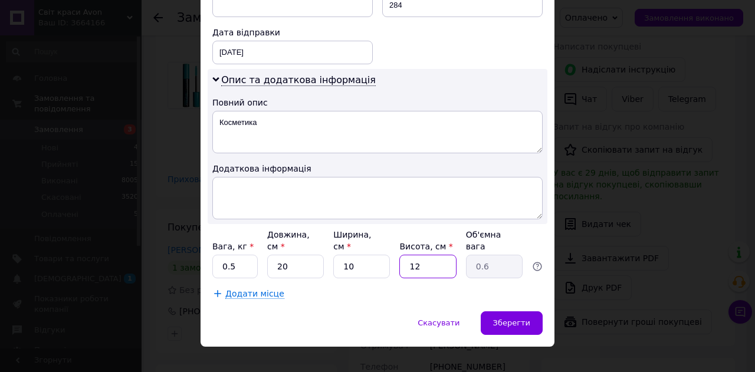
type input "1"
type input "0.1"
type input "10"
type input "0.5"
type input "10"
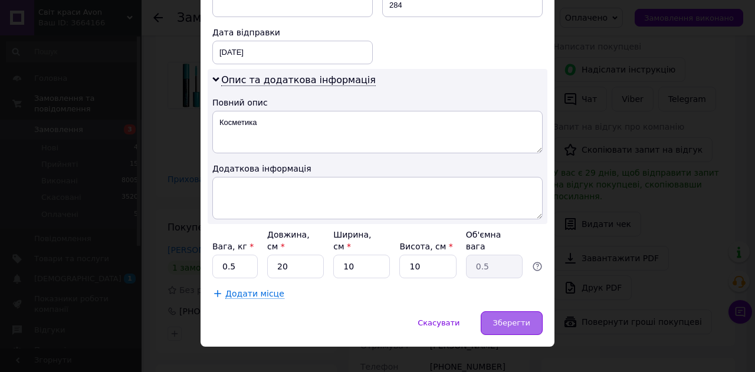
click at [498, 318] on span "Зберегти" at bounding box center [511, 322] width 37 height 9
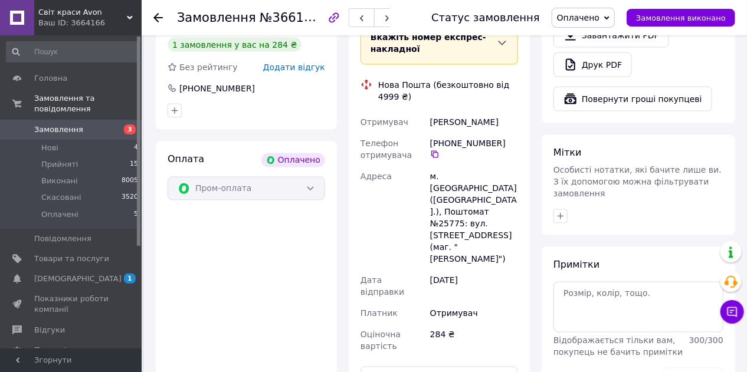
scroll to position [836, 0]
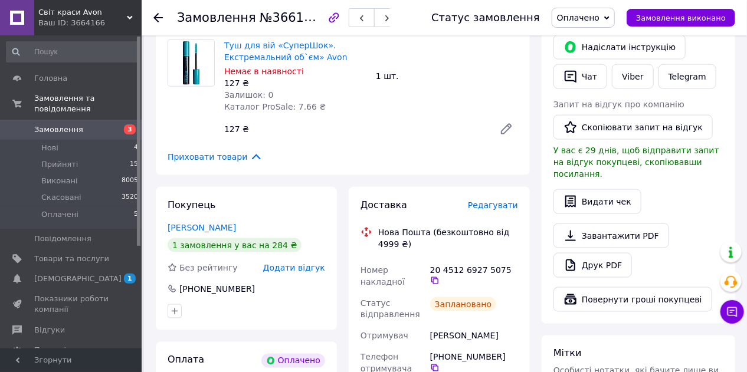
scroll to position [580, 0]
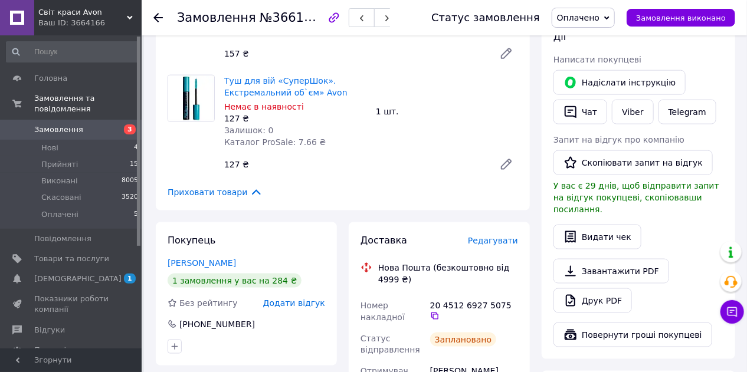
click at [162, 17] on use at bounding box center [157, 17] width 9 height 9
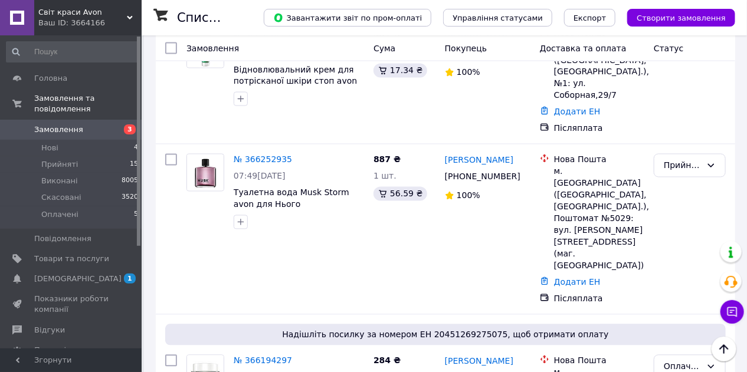
scroll to position [776, 0]
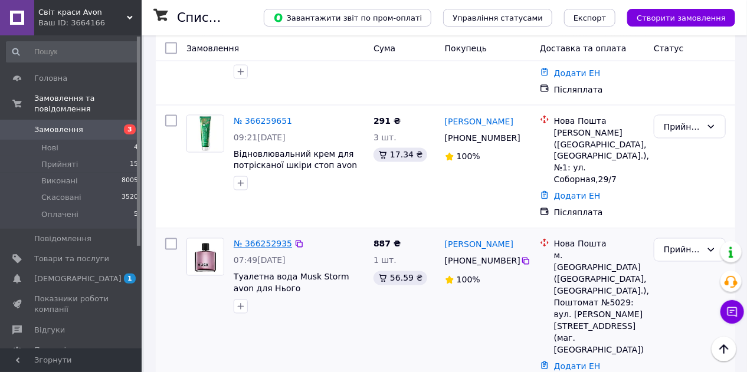
click at [275, 239] on link "№ 366252935" at bounding box center [263, 243] width 58 height 9
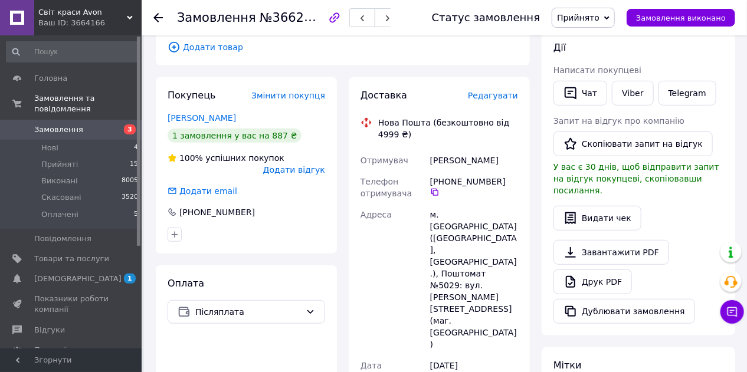
scroll to position [193, 0]
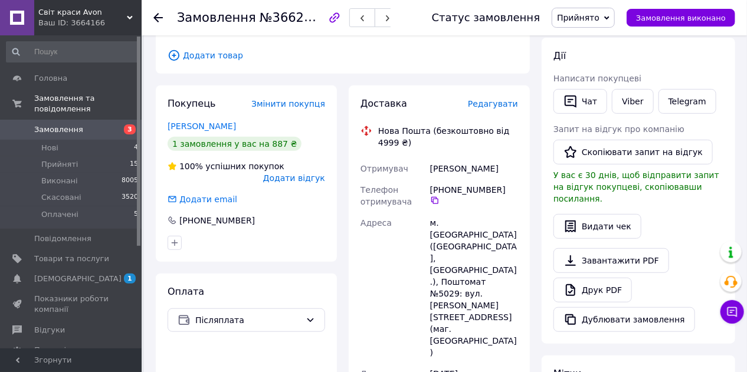
drag, startPoint x: 431, startPoint y: 192, endPoint x: 498, endPoint y: 192, distance: 67.2
click at [498, 192] on div "[PHONE_NUMBER]" at bounding box center [474, 194] width 88 height 21
copy div "[PHONE_NUMBER]"
drag, startPoint x: 429, startPoint y: 169, endPoint x: 501, endPoint y: 164, distance: 71.5
click at [501, 164] on div "[PERSON_NAME]" at bounding box center [474, 168] width 93 height 21
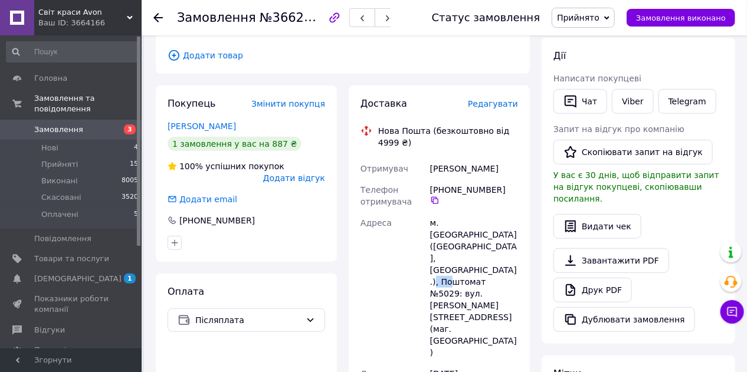
drag, startPoint x: 481, startPoint y: 259, endPoint x: 497, endPoint y: 258, distance: 15.4
click at [497, 258] on div "м. [GEOGRAPHIC_DATA] ([GEOGRAPHIC_DATA], [GEOGRAPHIC_DATA].), Поштомат №5029: в…" at bounding box center [474, 287] width 93 height 151
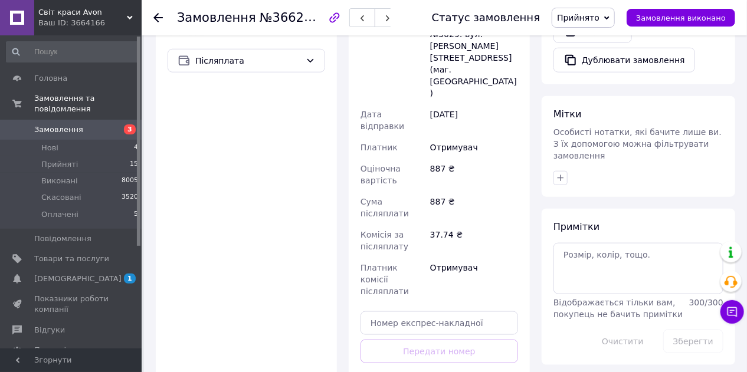
scroll to position [462, 0]
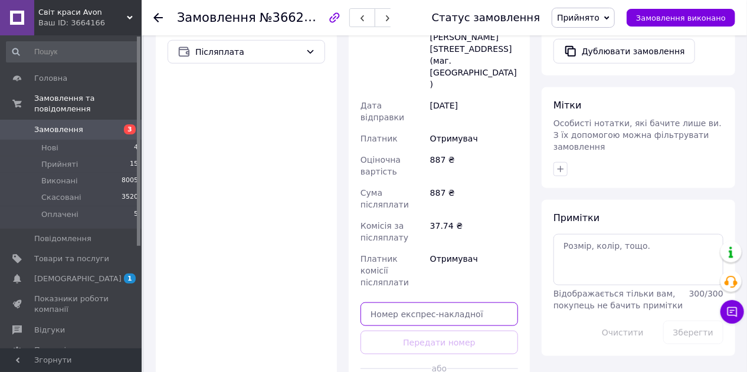
click at [459, 303] on input "text" at bounding box center [438, 315] width 157 height 24
paste input "20451269277124"
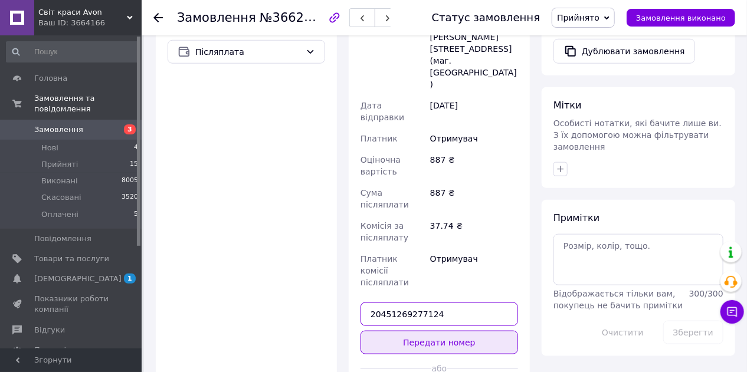
type input "20451269277124"
click at [458, 331] on button "Передати номер" at bounding box center [438, 343] width 157 height 24
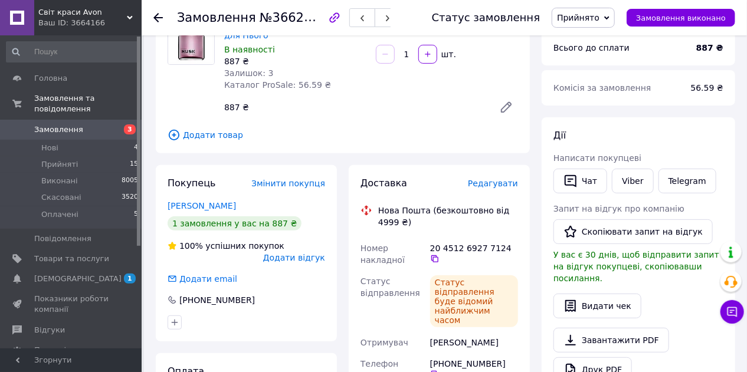
scroll to position [71, 0]
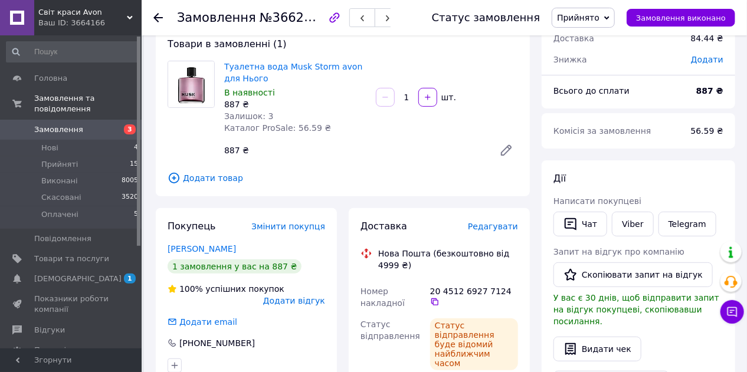
click at [157, 17] on use at bounding box center [157, 17] width 9 height 9
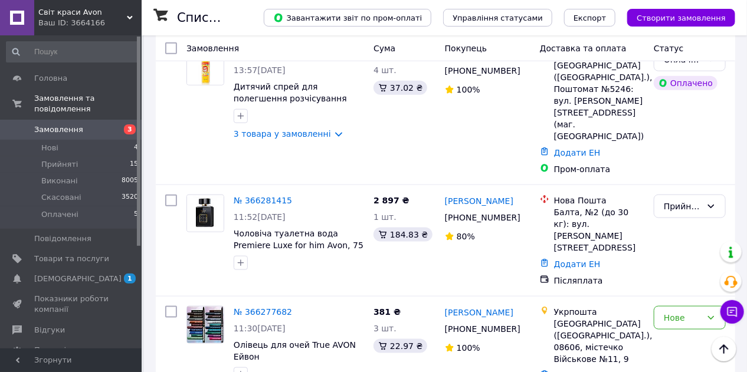
scroll to position [439, 0]
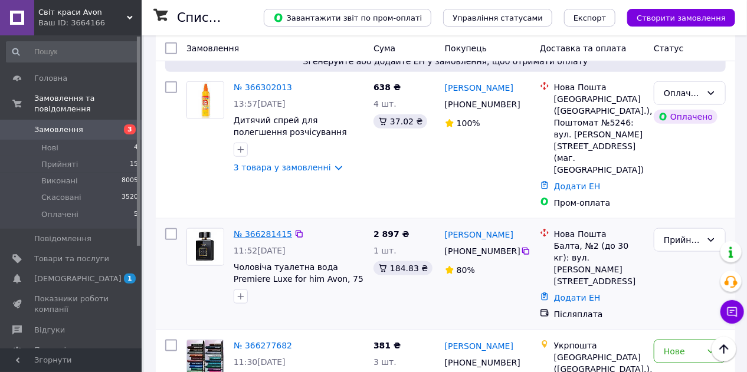
click at [243, 229] on link "№ 366281415" at bounding box center [263, 233] width 58 height 9
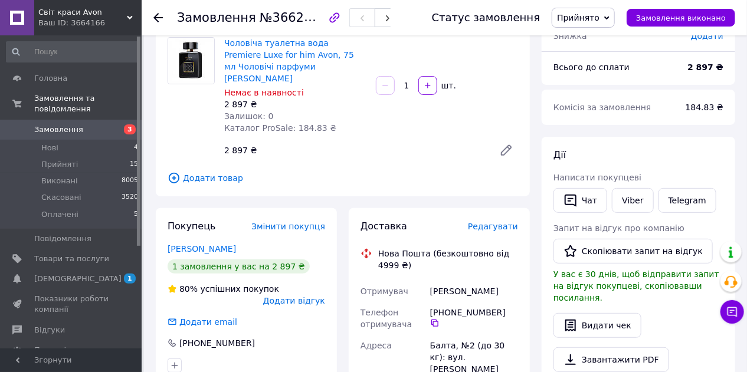
scroll to position [93, 0]
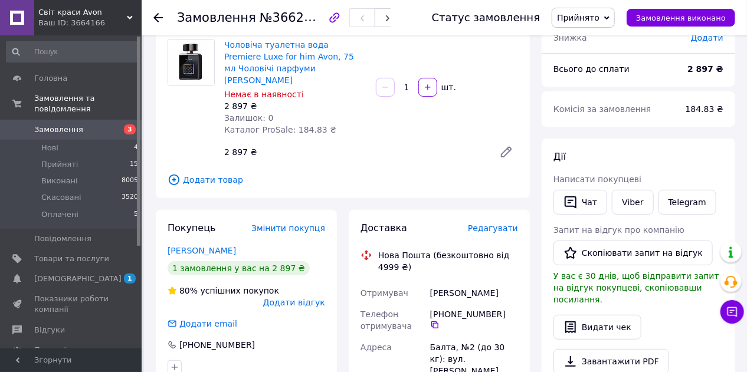
click at [504, 147] on icon at bounding box center [505, 151] width 9 height 9
drag, startPoint x: 432, startPoint y: 314, endPoint x: 498, endPoint y: 309, distance: 66.8
click at [498, 309] on div "[PHONE_NUMBER]" at bounding box center [474, 318] width 88 height 21
drag, startPoint x: 430, startPoint y: 278, endPoint x: 474, endPoint y: 291, distance: 45.5
click at [474, 291] on div "[PERSON_NAME]" at bounding box center [474, 292] width 93 height 21
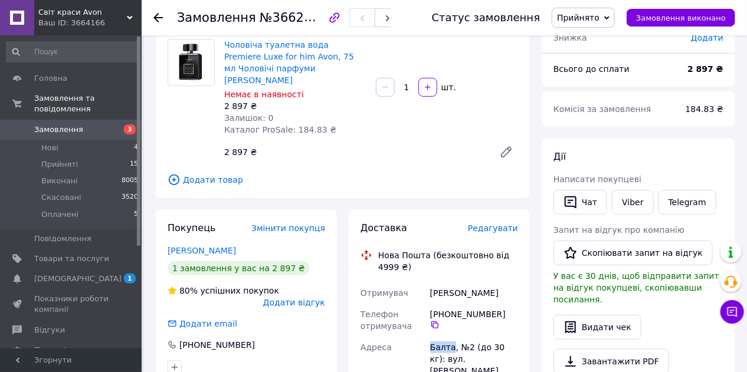
drag, startPoint x: 429, startPoint y: 348, endPoint x: 450, endPoint y: 349, distance: 20.7
click at [450, 345] on div "Балта, №2 (до 30 кг): вул. [PERSON_NAME][STREET_ADDRESS]" at bounding box center [474, 365] width 93 height 57
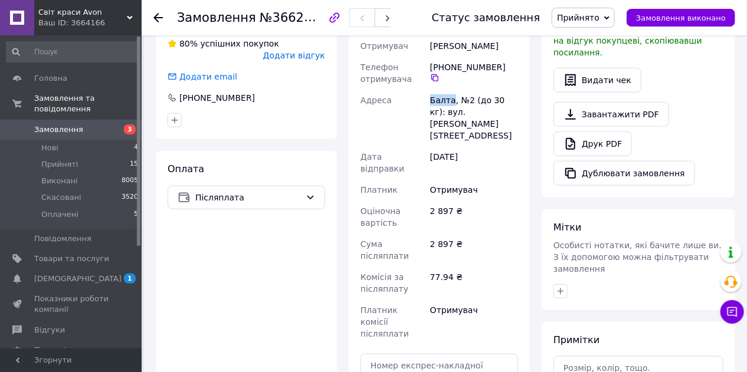
scroll to position [343, 0]
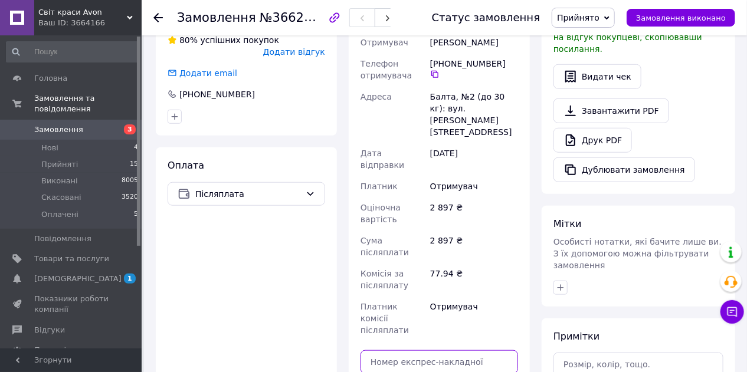
click at [445, 345] on input "text" at bounding box center [438, 362] width 157 height 24
paste input "20451269281706"
type input "20451269281706"
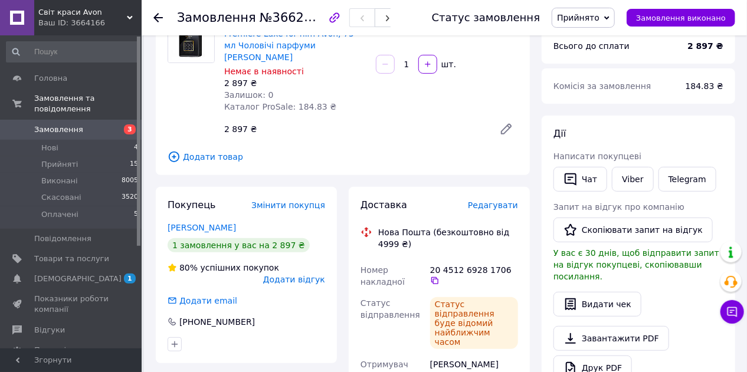
scroll to position [114, 0]
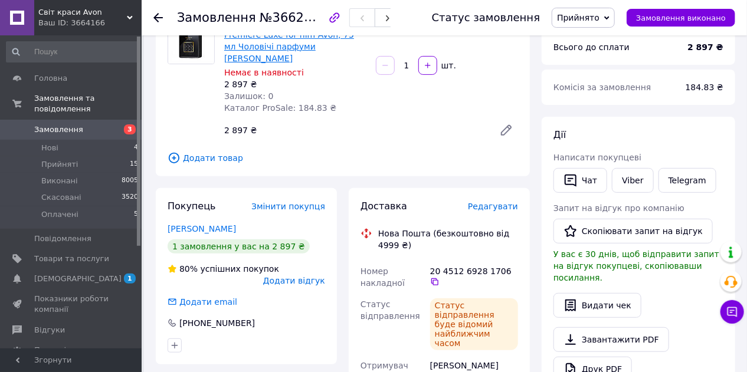
click at [287, 48] on link "Чоловіча туалетна вода Premiere Luxe for him Avon, 75 мл Чоловічі парфуми [PERS…" at bounding box center [289, 40] width 130 height 45
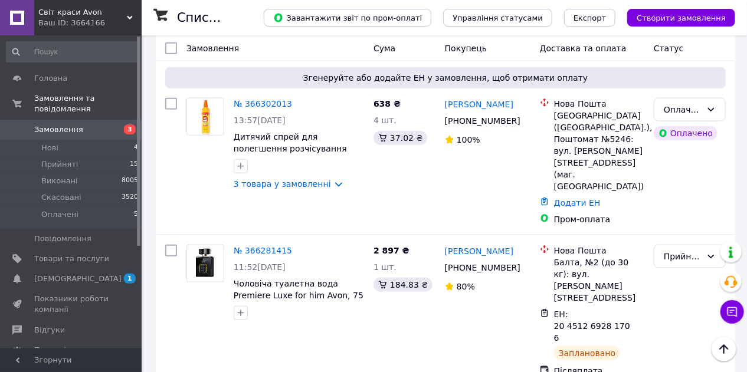
scroll to position [356, 0]
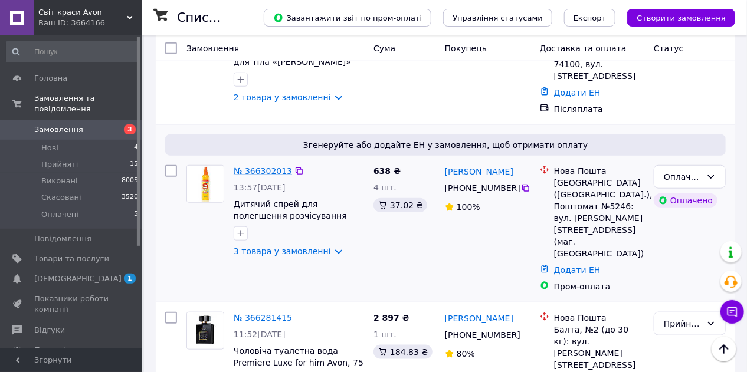
click at [253, 166] on link "№ 366302013" at bounding box center [263, 170] width 58 height 9
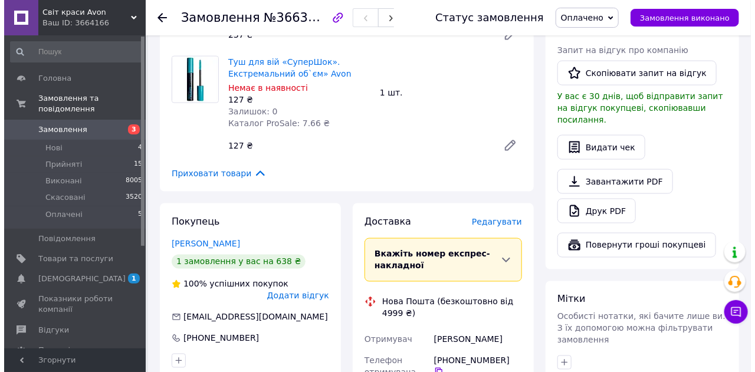
scroll to position [708, 0]
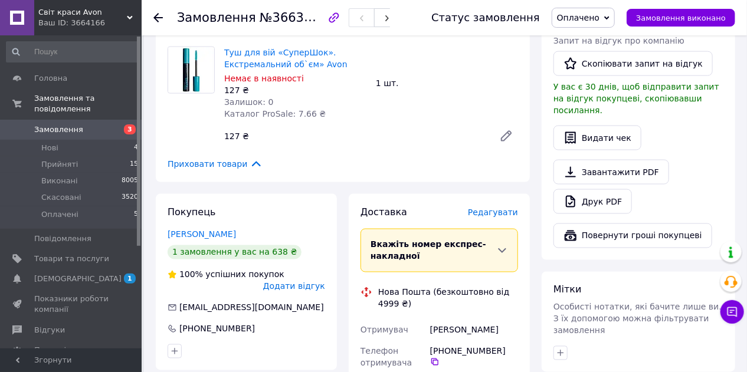
click at [497, 208] on span "Редагувати" at bounding box center [493, 212] width 50 height 9
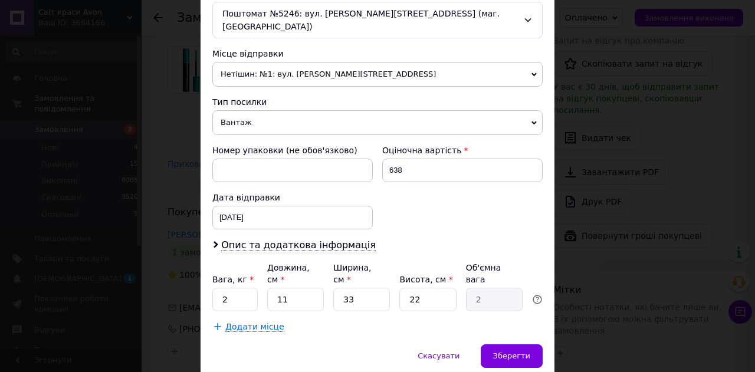
scroll to position [408, 0]
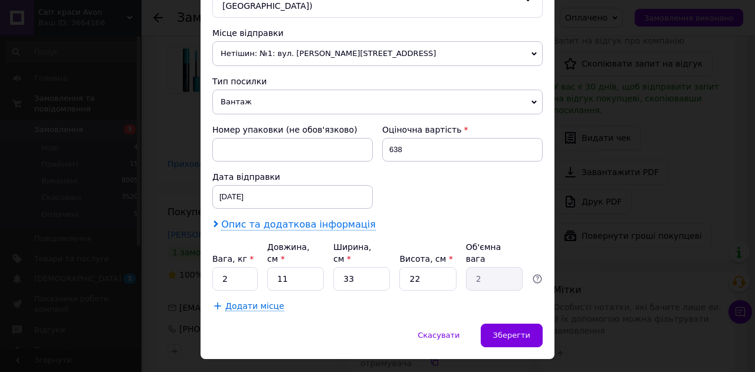
click at [345, 219] on span "Опис та додаткова інформація" at bounding box center [298, 225] width 155 height 12
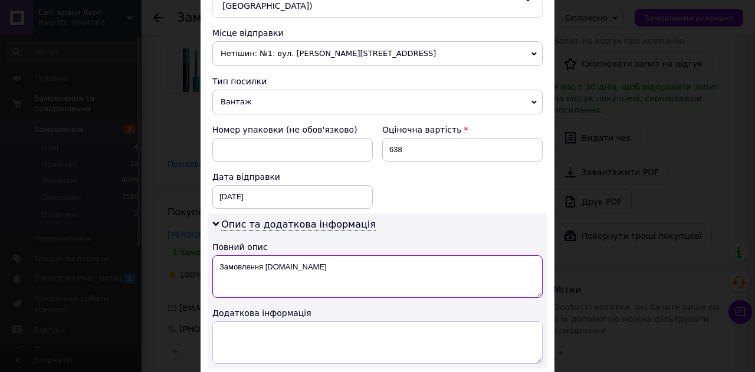
click at [333, 255] on textarea "Замовлення [DOMAIN_NAME]" at bounding box center [377, 276] width 330 height 42
type textarea "З"
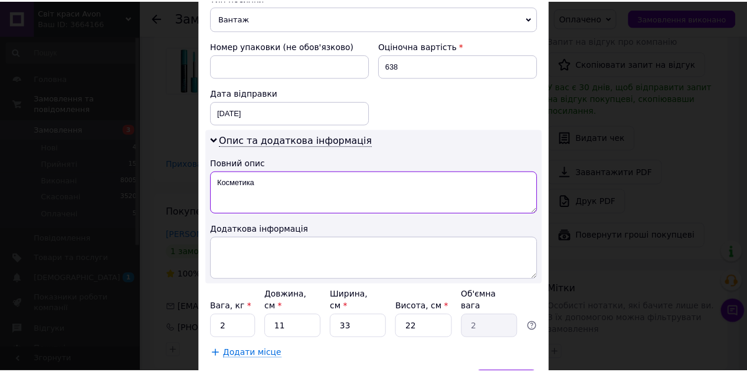
scroll to position [539, 0]
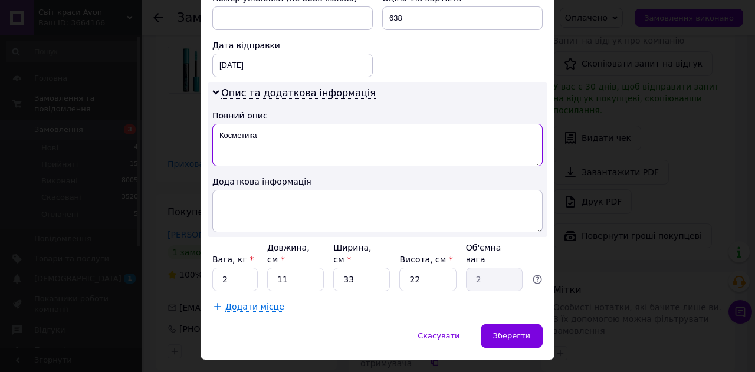
type textarea "Косметика"
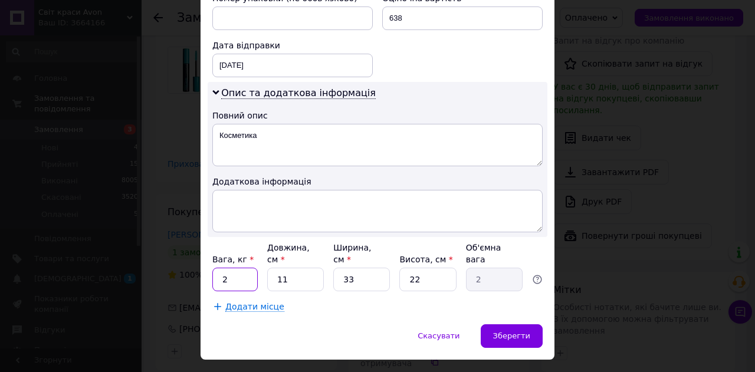
click at [250, 268] on input "2" at bounding box center [234, 280] width 45 height 24
type input "1"
click at [303, 268] on input "11" at bounding box center [295, 280] width 57 height 24
type input "1"
type input "0.18"
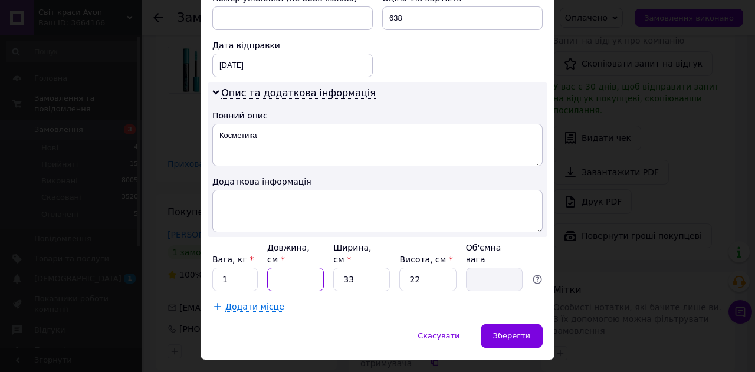
type input "2"
type input "0.36"
type input "23"
type input "4.17"
type input "23"
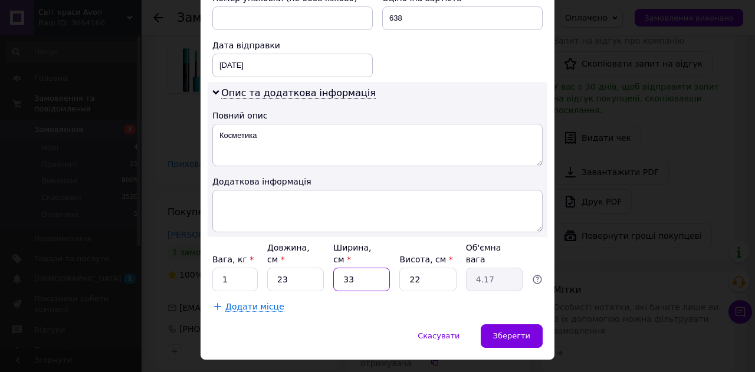
type input "1"
type input "0.13"
type input "15"
type input "1.9"
type input "15"
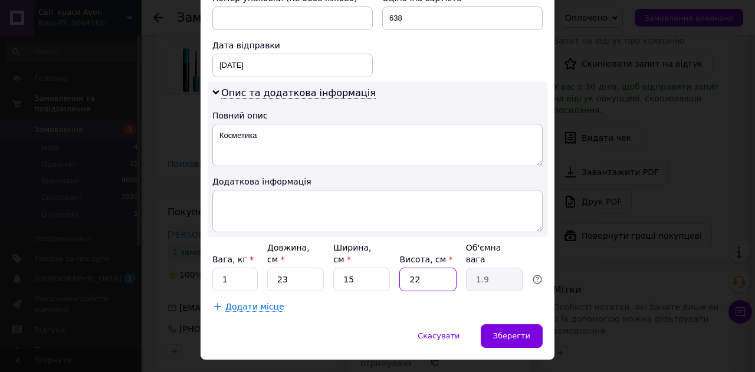
type input "7"
type input "0.6"
type input "7"
click at [502, 331] on span "Зберегти" at bounding box center [511, 335] width 37 height 9
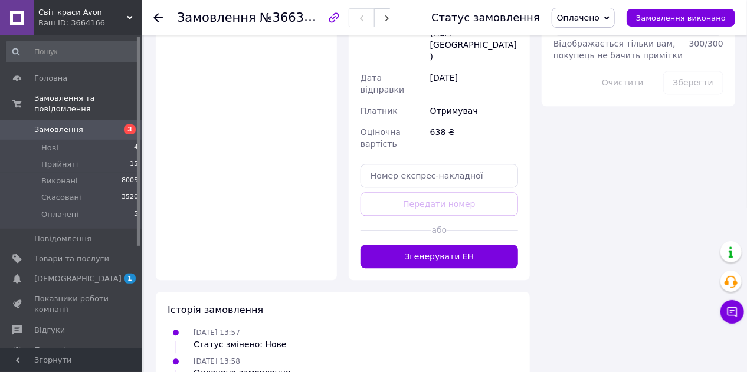
scroll to position [1150, 0]
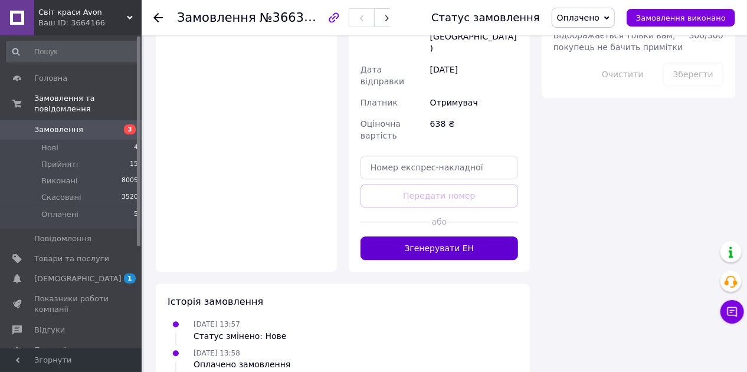
click at [491, 236] on button "Згенерувати ЕН" at bounding box center [438, 248] width 157 height 24
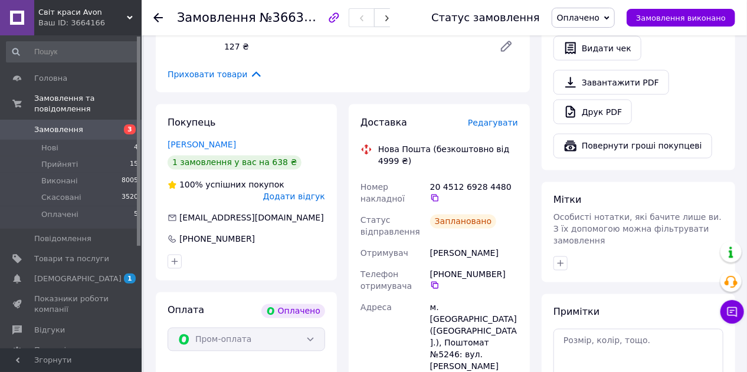
scroll to position [787, 0]
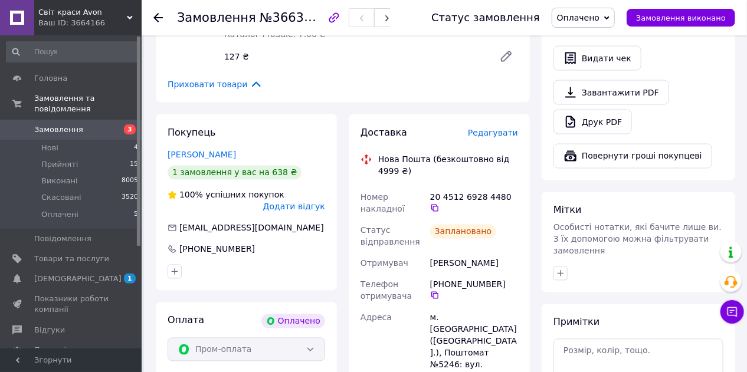
click at [155, 14] on icon at bounding box center [157, 17] width 9 height 9
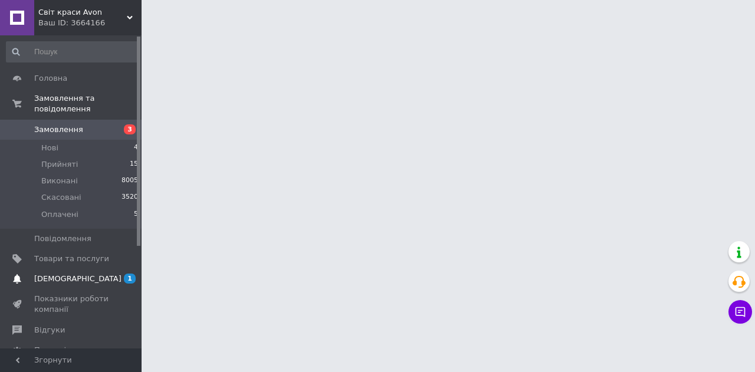
click at [54, 274] on span "[DEMOGRAPHIC_DATA]" at bounding box center [77, 279] width 87 height 11
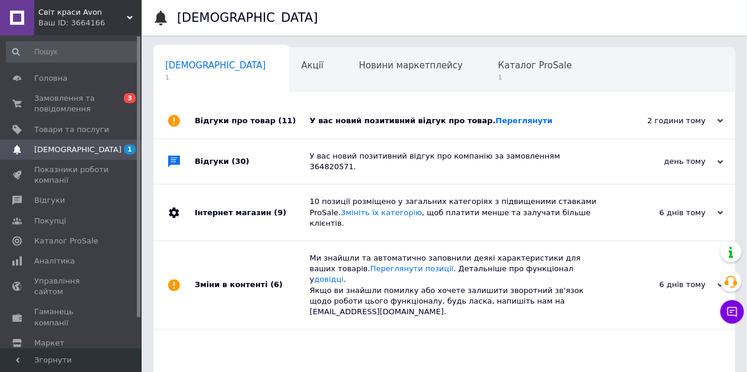
scroll to position [0, 2]
click at [495, 67] on span "Каталог ProSale" at bounding box center [532, 65] width 74 height 11
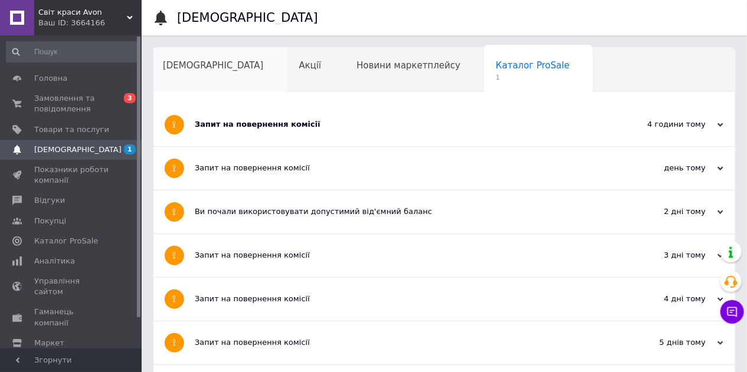
click at [199, 73] on div "[DEMOGRAPHIC_DATA]" at bounding box center [219, 70] width 136 height 45
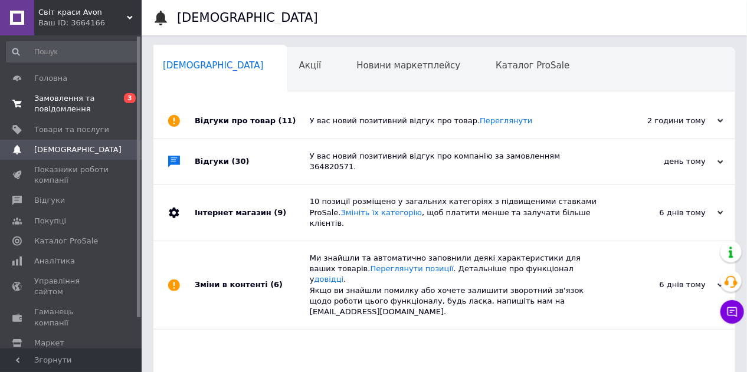
click at [73, 99] on span "Замовлення та повідомлення" at bounding box center [71, 103] width 75 height 21
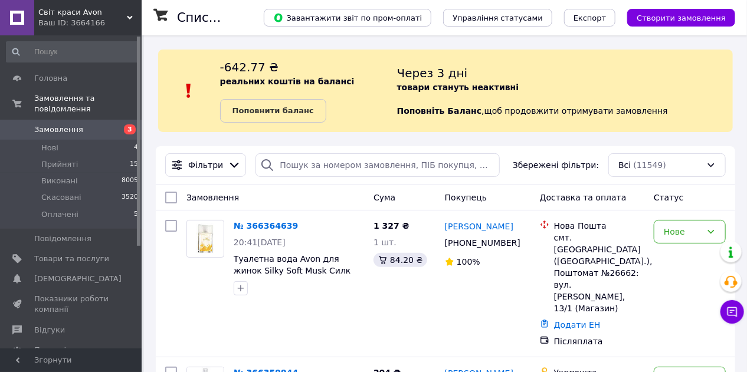
scroll to position [117, 0]
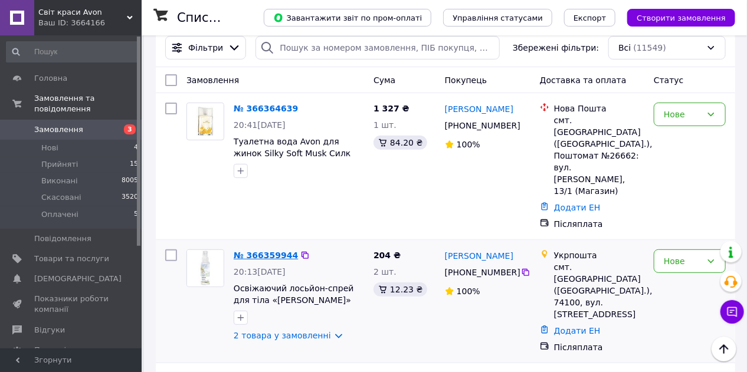
click at [262, 251] on link "№ 366359944" at bounding box center [266, 255] width 64 height 9
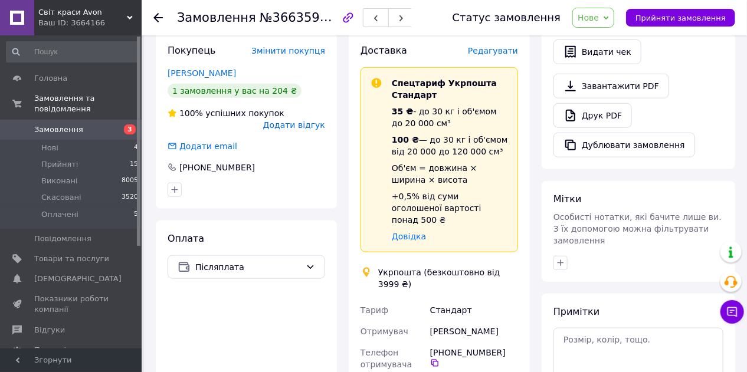
scroll to position [370, 0]
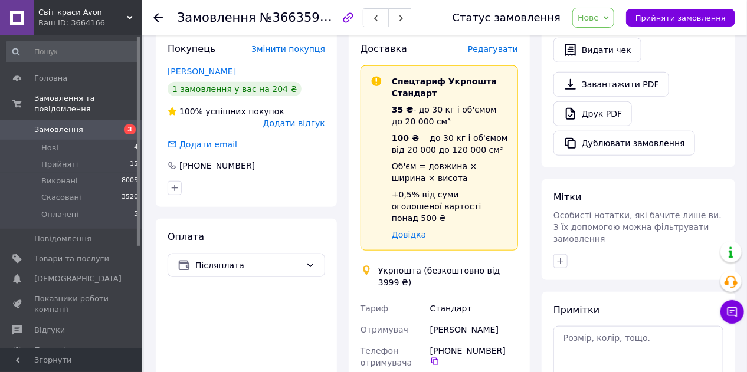
click at [160, 18] on icon at bounding box center [157, 17] width 9 height 9
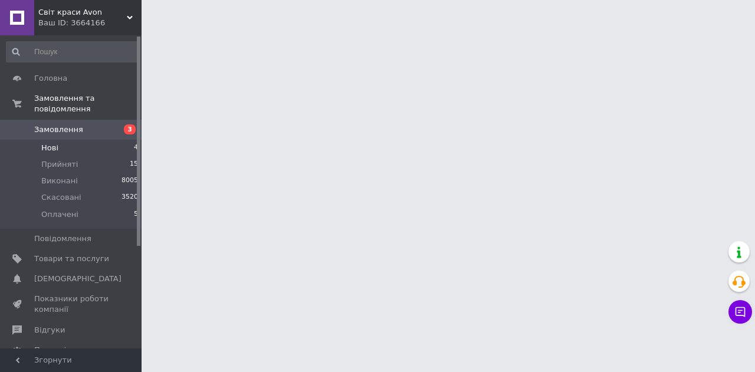
click at [51, 143] on span "Нові" at bounding box center [49, 148] width 17 height 11
click at [50, 143] on span "Нові" at bounding box center [49, 148] width 17 height 11
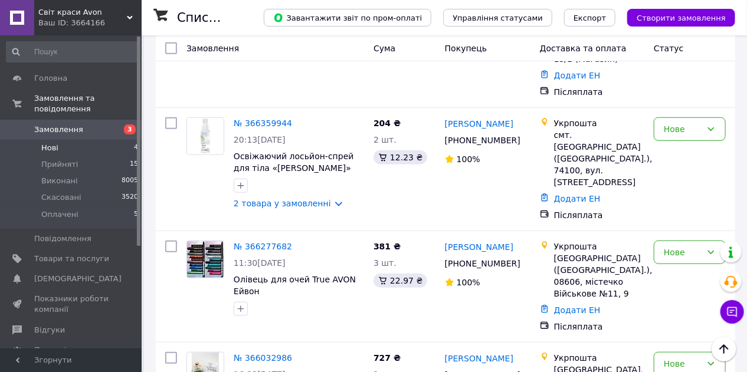
scroll to position [318, 0]
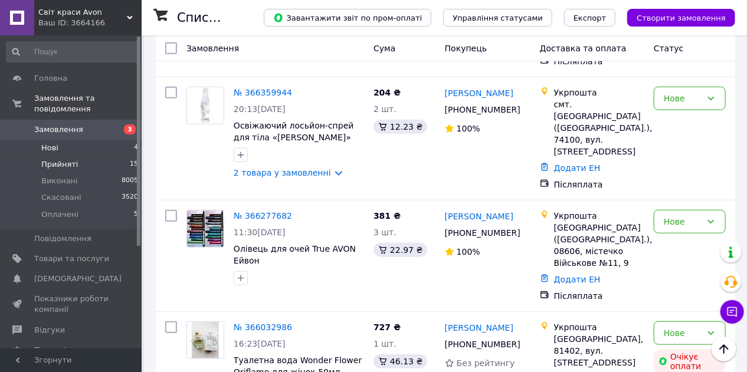
click at [55, 159] on span "Прийняті" at bounding box center [59, 164] width 37 height 11
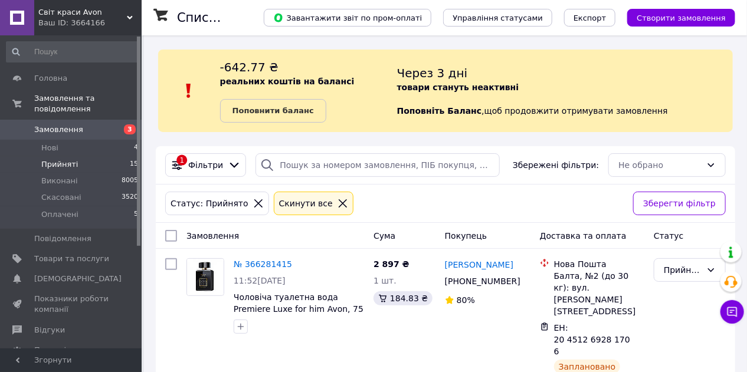
click at [77, 124] on span "Замовлення" at bounding box center [58, 129] width 49 height 11
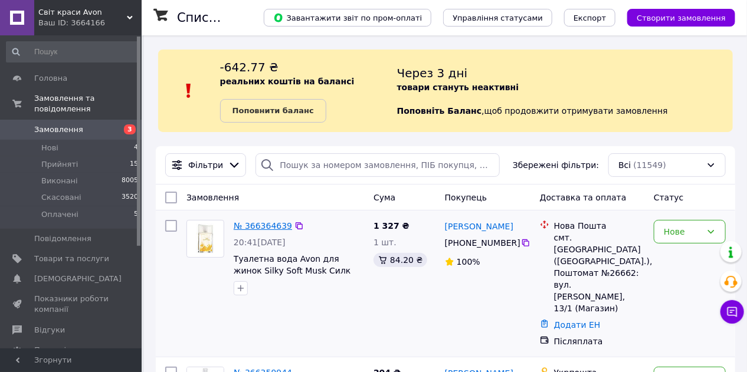
click at [267, 229] on link "№ 366364639" at bounding box center [263, 225] width 58 height 9
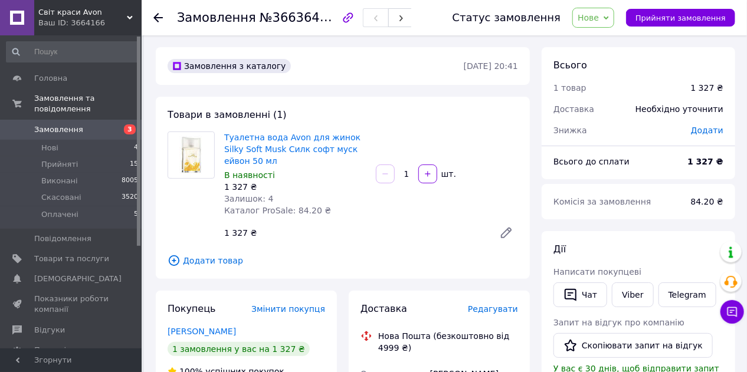
click at [46, 124] on span "Замовлення" at bounding box center [58, 129] width 49 height 11
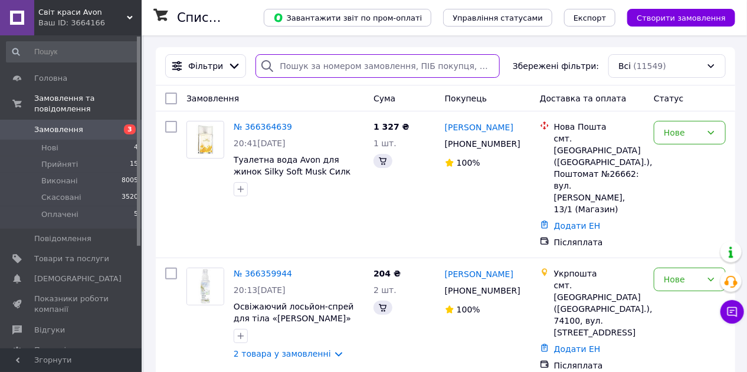
click at [295, 71] on input "search" at bounding box center [377, 66] width 244 height 24
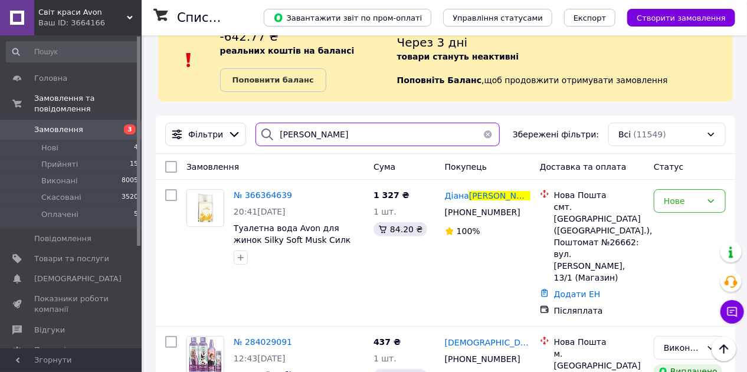
scroll to position [11, 0]
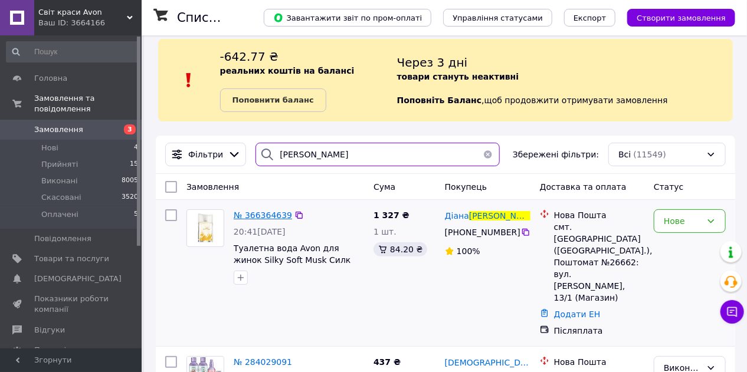
type input "[PERSON_NAME]"
click at [260, 220] on span "№ 366364639" at bounding box center [263, 215] width 58 height 9
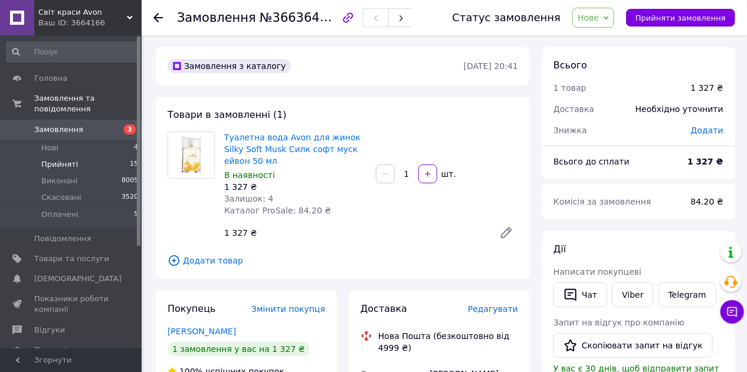
click at [57, 159] on span "Прийняті" at bounding box center [59, 164] width 37 height 11
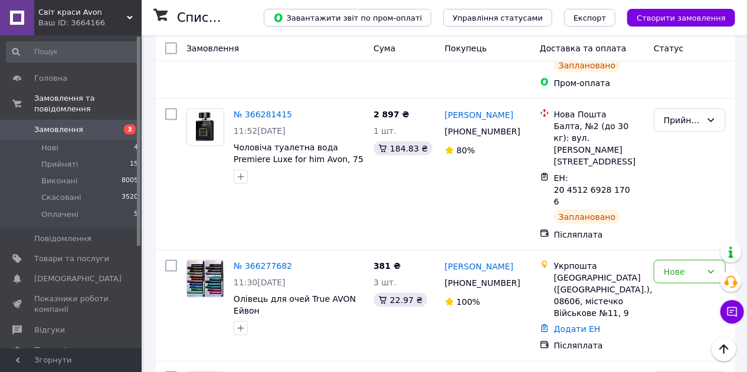
scroll to position [662, 0]
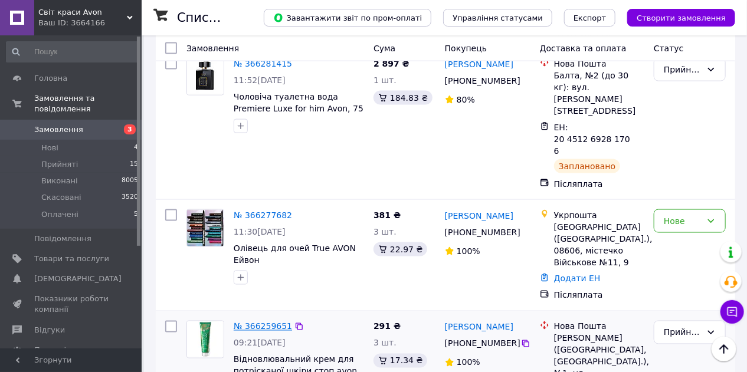
click at [265, 322] on link "№ 366259651" at bounding box center [263, 326] width 58 height 9
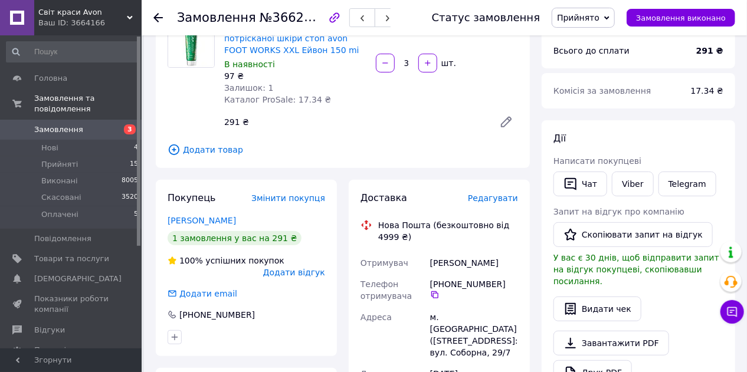
scroll to position [109, 0]
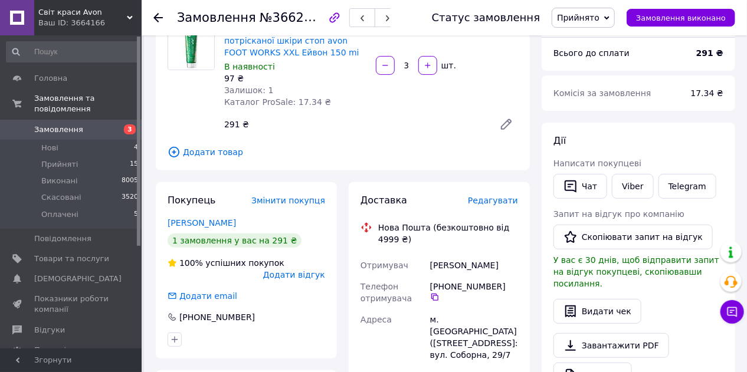
drag, startPoint x: 429, startPoint y: 285, endPoint x: 500, endPoint y: 288, distance: 70.8
click at [500, 288] on div "[PHONE_NUMBER]" at bounding box center [474, 291] width 88 height 21
drag, startPoint x: 431, startPoint y: 264, endPoint x: 507, endPoint y: 262, distance: 76.1
click at [507, 262] on div "[PERSON_NAME]" at bounding box center [474, 265] width 93 height 21
drag, startPoint x: 429, startPoint y: 321, endPoint x: 469, endPoint y: 318, distance: 40.8
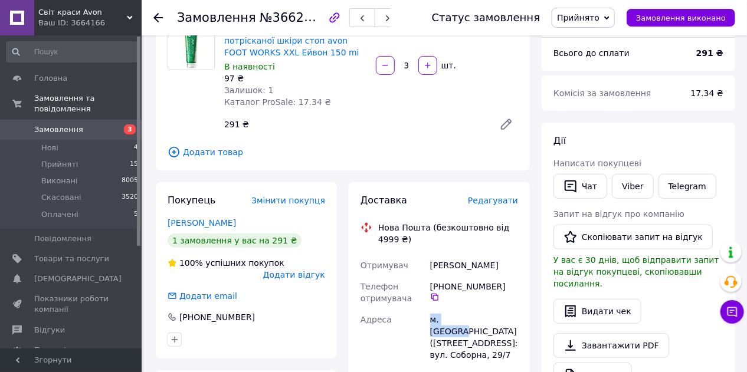
click at [469, 318] on div "м. [GEOGRAPHIC_DATA] ([STREET_ADDRESS]: вул. Соборна, 29/7" at bounding box center [474, 337] width 93 height 57
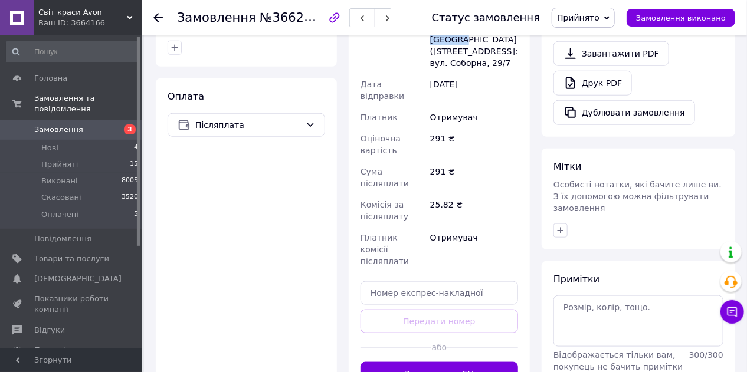
scroll to position [415, 0]
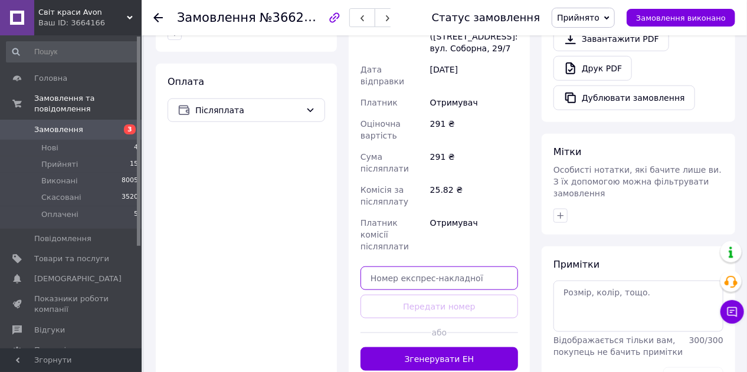
click at [481, 267] on input "text" at bounding box center [438, 279] width 157 height 24
paste input "20451269291837"
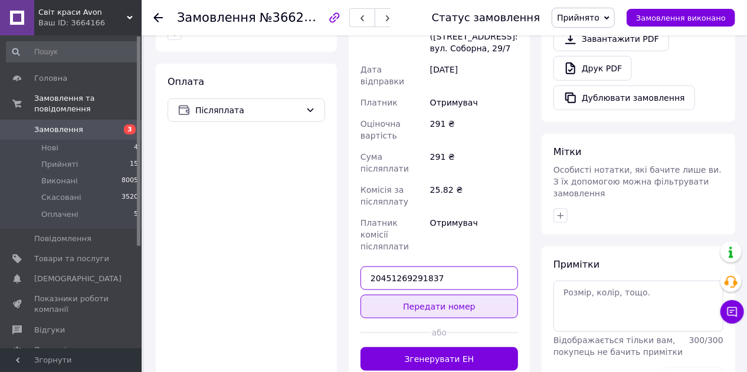
type input "20451269291837"
click at [473, 295] on button "Передати номер" at bounding box center [438, 307] width 157 height 24
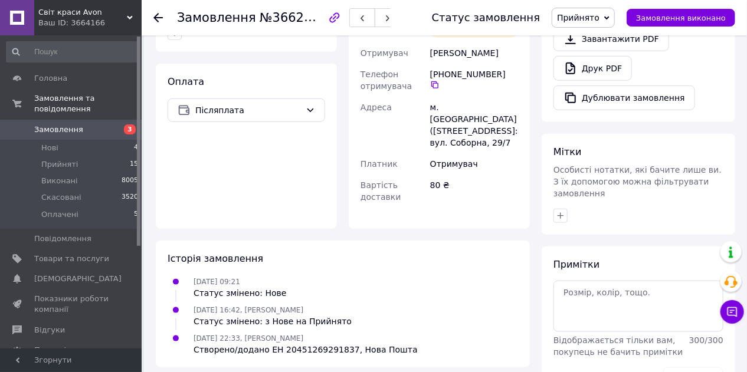
click at [60, 124] on span "Замовлення" at bounding box center [58, 129] width 49 height 11
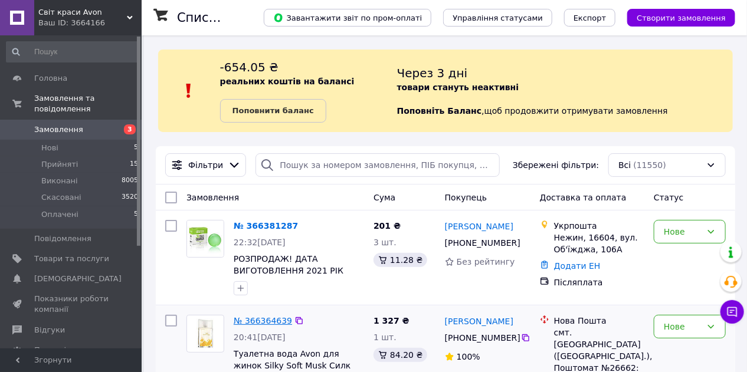
click at [272, 324] on link "№ 366364639" at bounding box center [263, 320] width 58 height 9
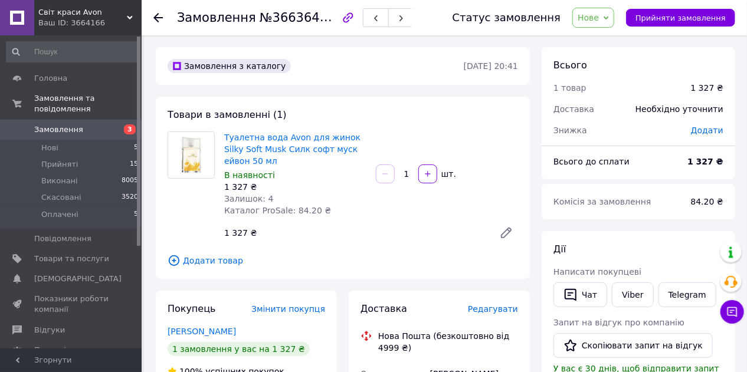
click at [598, 17] on span "Нове" at bounding box center [587, 17] width 21 height 9
click at [600, 45] on li "Прийнято" at bounding box center [600, 41] width 54 height 18
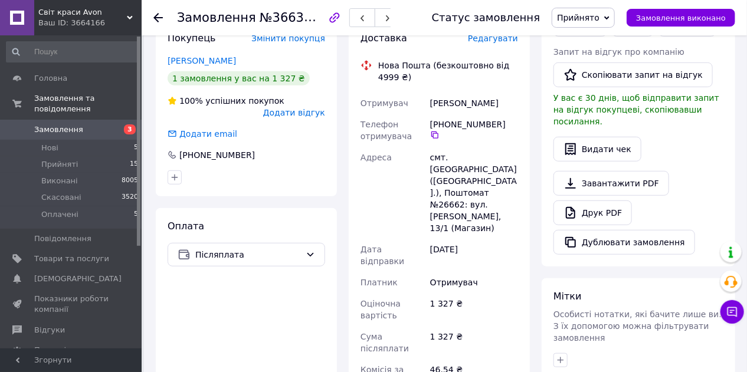
scroll to position [273, 0]
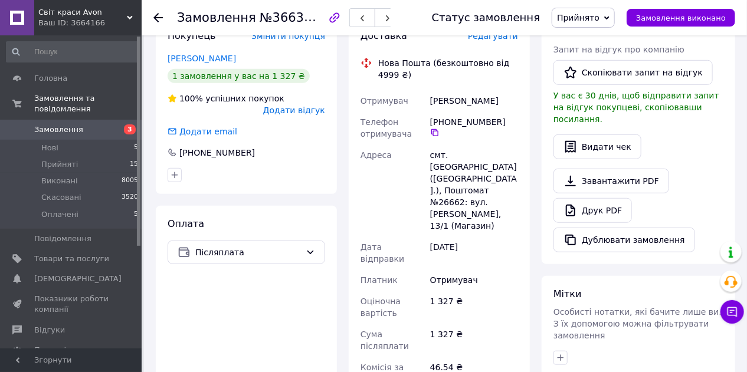
drag, startPoint x: 429, startPoint y: 122, endPoint x: 500, endPoint y: 122, distance: 70.2
click at [500, 122] on div "[PHONE_NUMBER]" at bounding box center [474, 126] width 88 height 21
drag, startPoint x: 431, startPoint y: 98, endPoint x: 500, endPoint y: 98, distance: 69.6
click at [500, 98] on div "[PERSON_NAME]" at bounding box center [474, 100] width 93 height 21
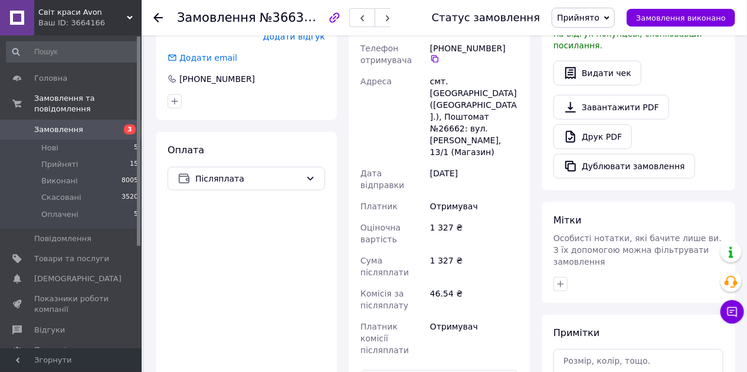
scroll to position [359, 0]
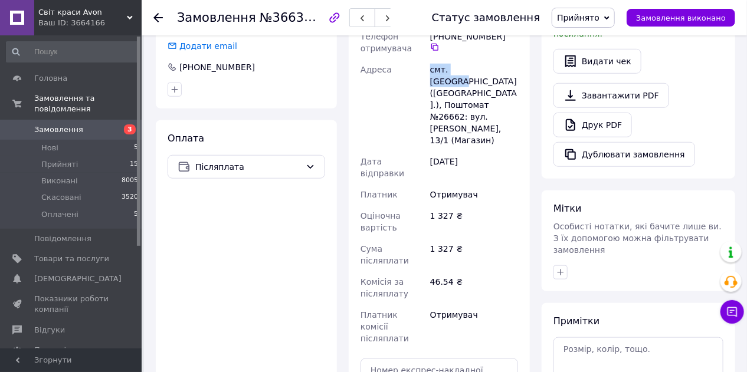
drag, startPoint x: 431, startPoint y: 71, endPoint x: 479, endPoint y: 70, distance: 48.4
click at [479, 70] on div "смт. [GEOGRAPHIC_DATA] ([GEOGRAPHIC_DATA].), Поштомат №26662: вул. [PERSON_NAME…" at bounding box center [474, 105] width 93 height 92
drag, startPoint x: 440, startPoint y: 91, endPoint x: 460, endPoint y: 94, distance: 20.3
click at [460, 94] on div "смт. [GEOGRAPHIC_DATA] ([GEOGRAPHIC_DATA].), Поштомат №26662: вул. [PERSON_NAME…" at bounding box center [474, 105] width 93 height 92
click at [469, 345] on input "text" at bounding box center [438, 371] width 157 height 24
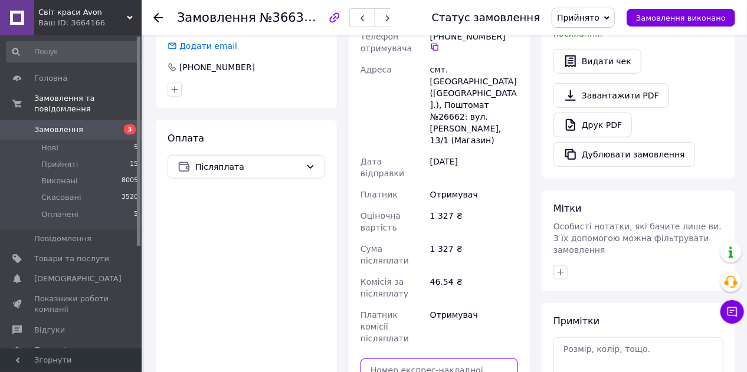
paste input "20451269292833"
type input "20451269292833"
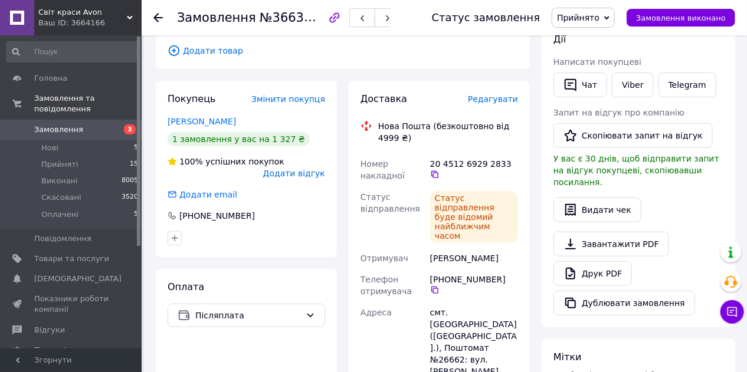
scroll to position [191, 0]
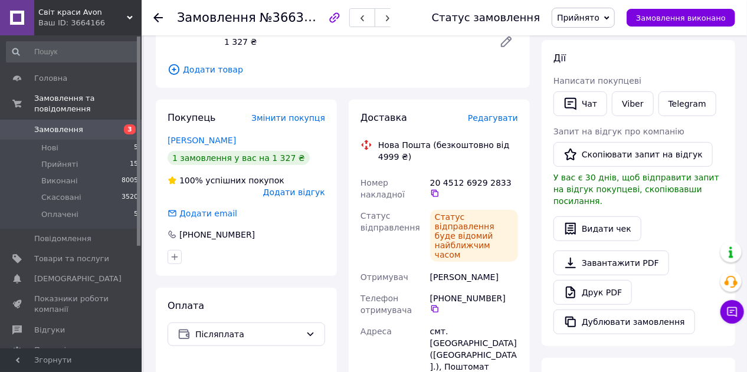
click at [91, 124] on span "Замовлення" at bounding box center [71, 129] width 75 height 11
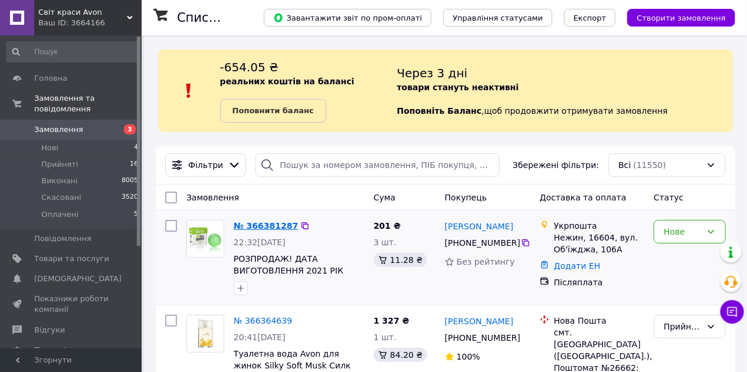
click at [277, 226] on link "№ 366381287" at bounding box center [266, 225] width 64 height 9
